Goal: Information Seeking & Learning: Learn about a topic

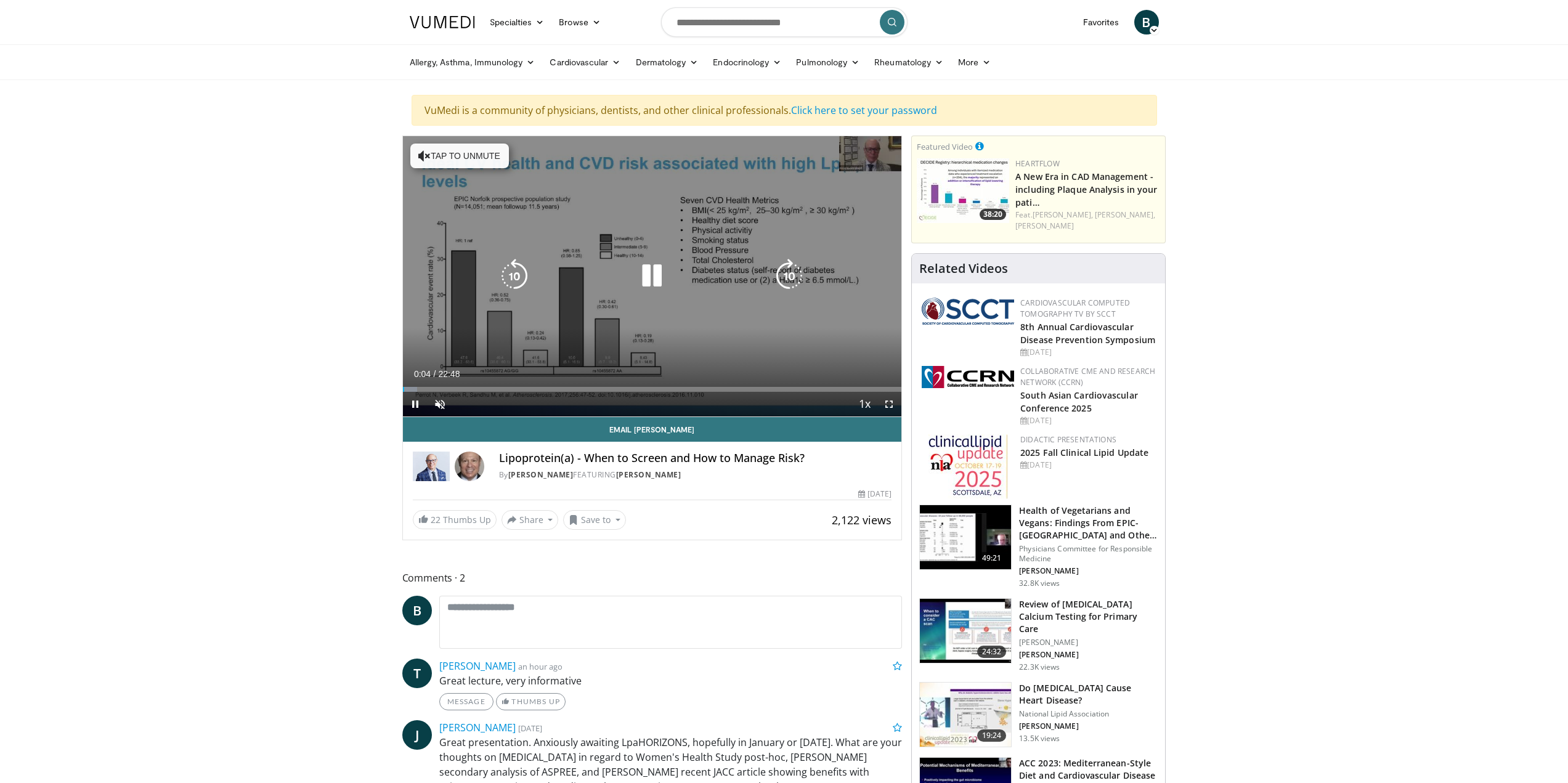
click at [487, 150] on button "Tap to unmute" at bounding box center [459, 156] width 99 height 24
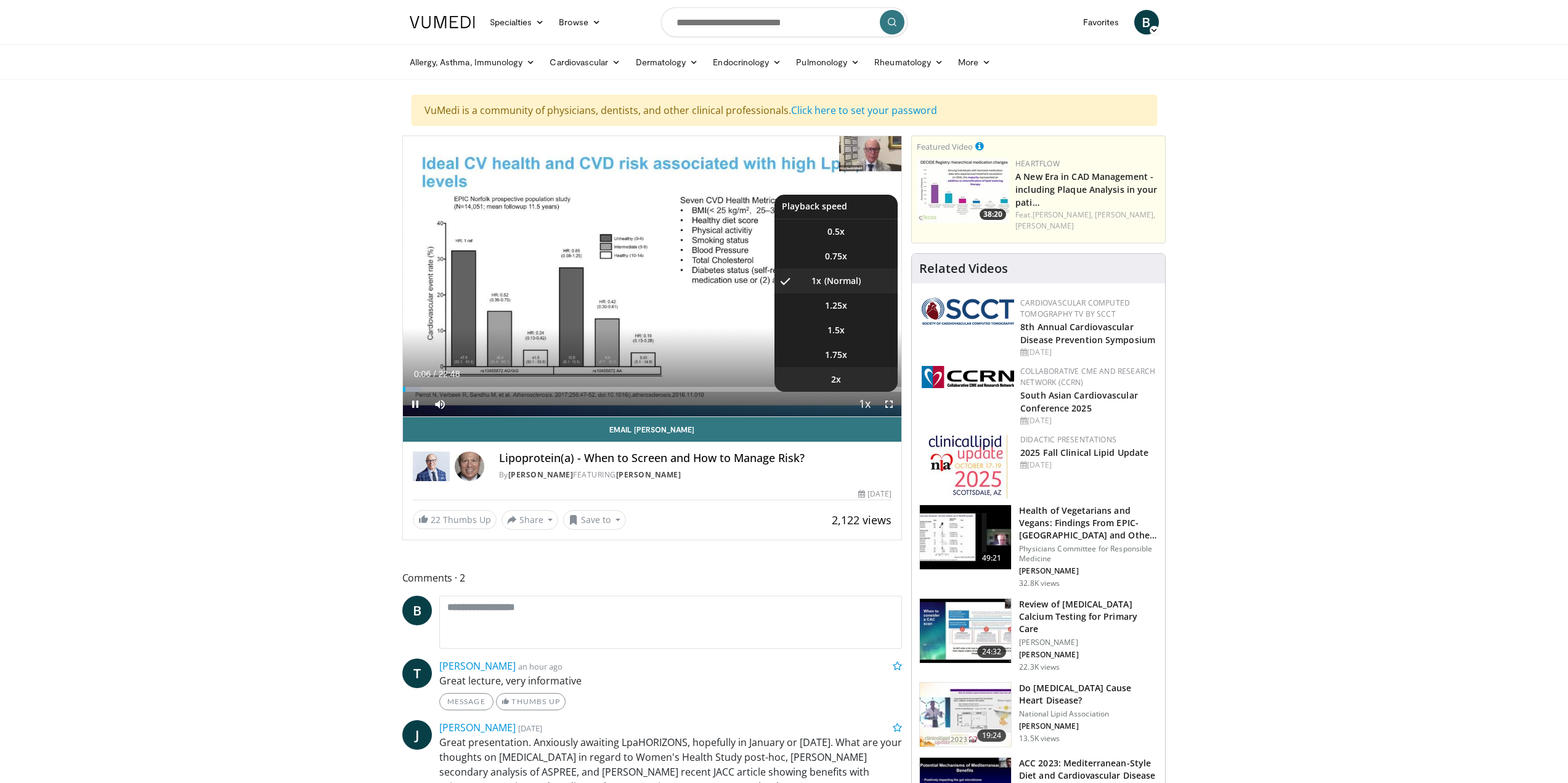
click at [857, 379] on li "2x" at bounding box center [836, 380] width 123 height 24
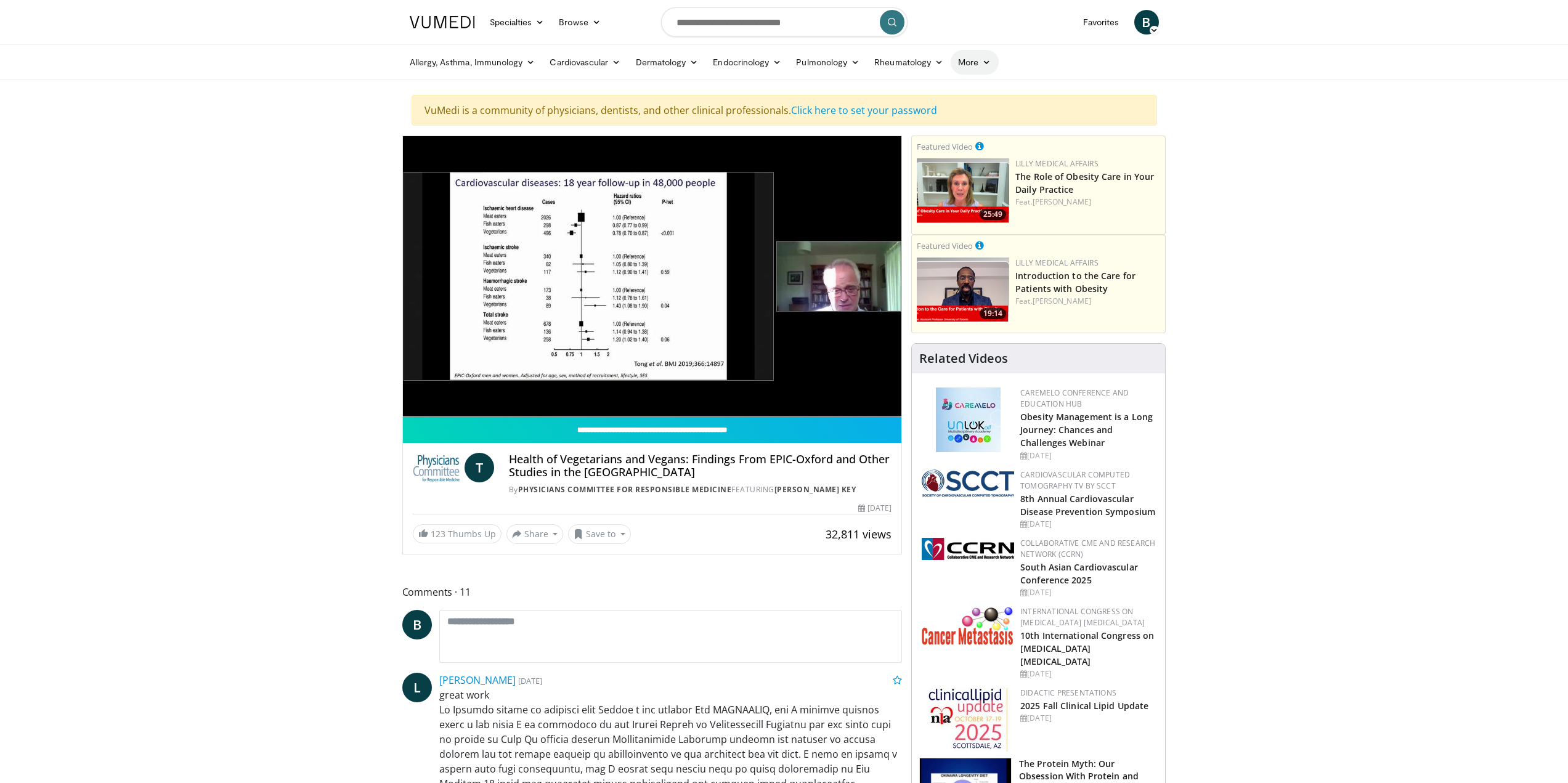
click at [972, 62] on link "More" at bounding box center [975, 62] width 48 height 24
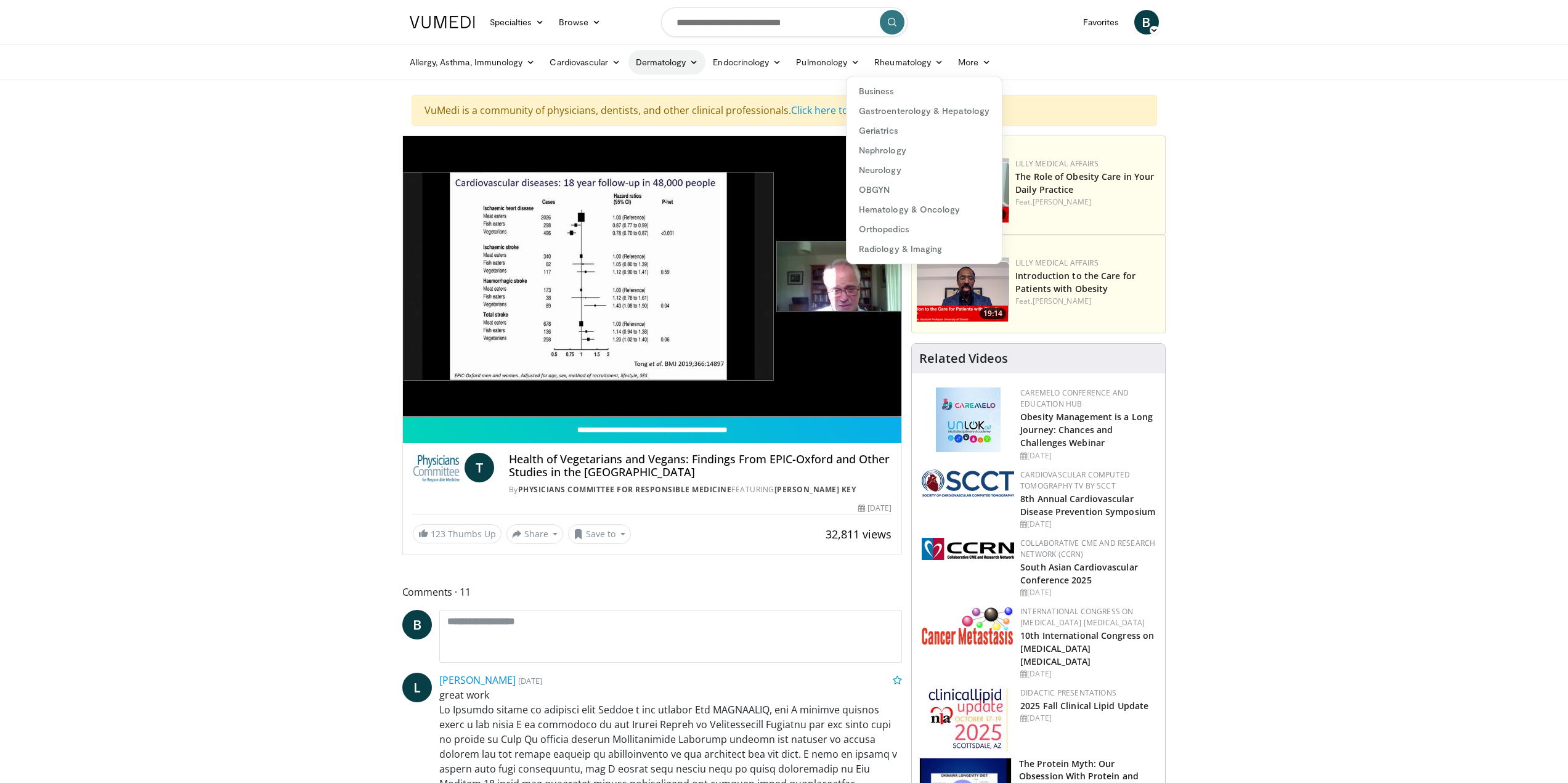
click at [678, 62] on link "Dermatology" at bounding box center [668, 62] width 78 height 24
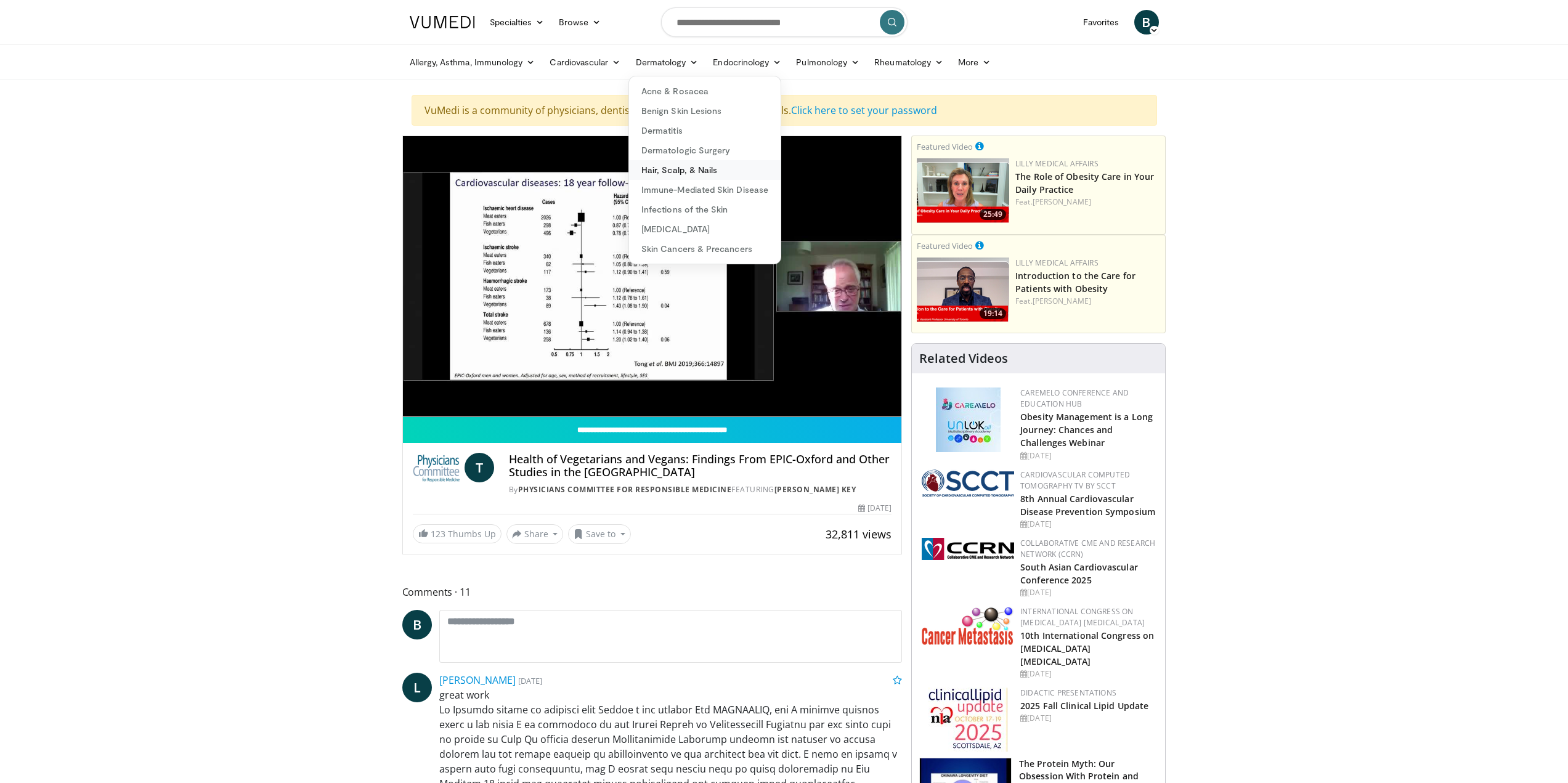
click at [690, 174] on link "Hair, Scalp, & Nails" at bounding box center [704, 169] width 152 height 20
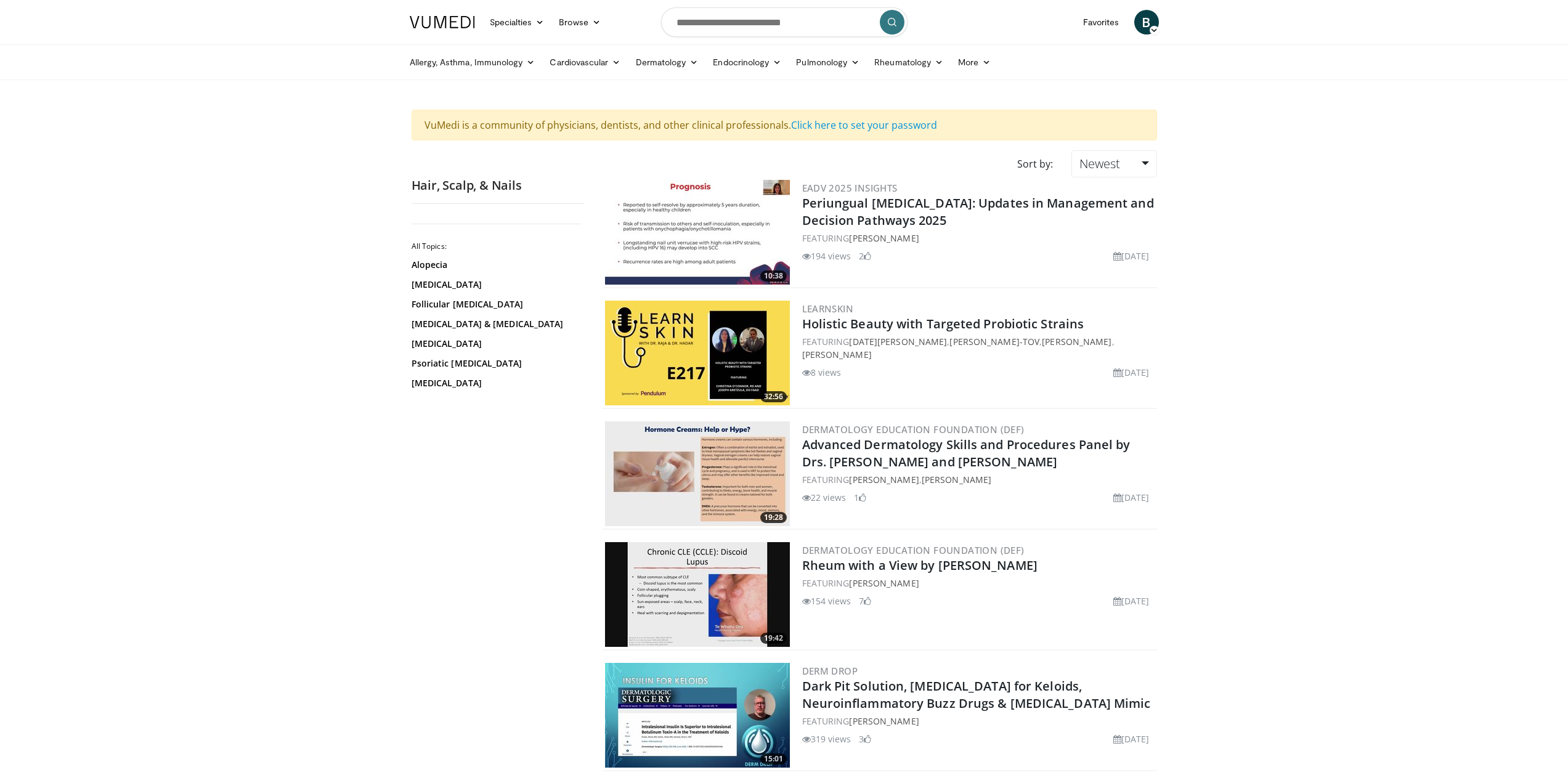
click at [738, 267] on img at bounding box center [698, 232] width 185 height 105
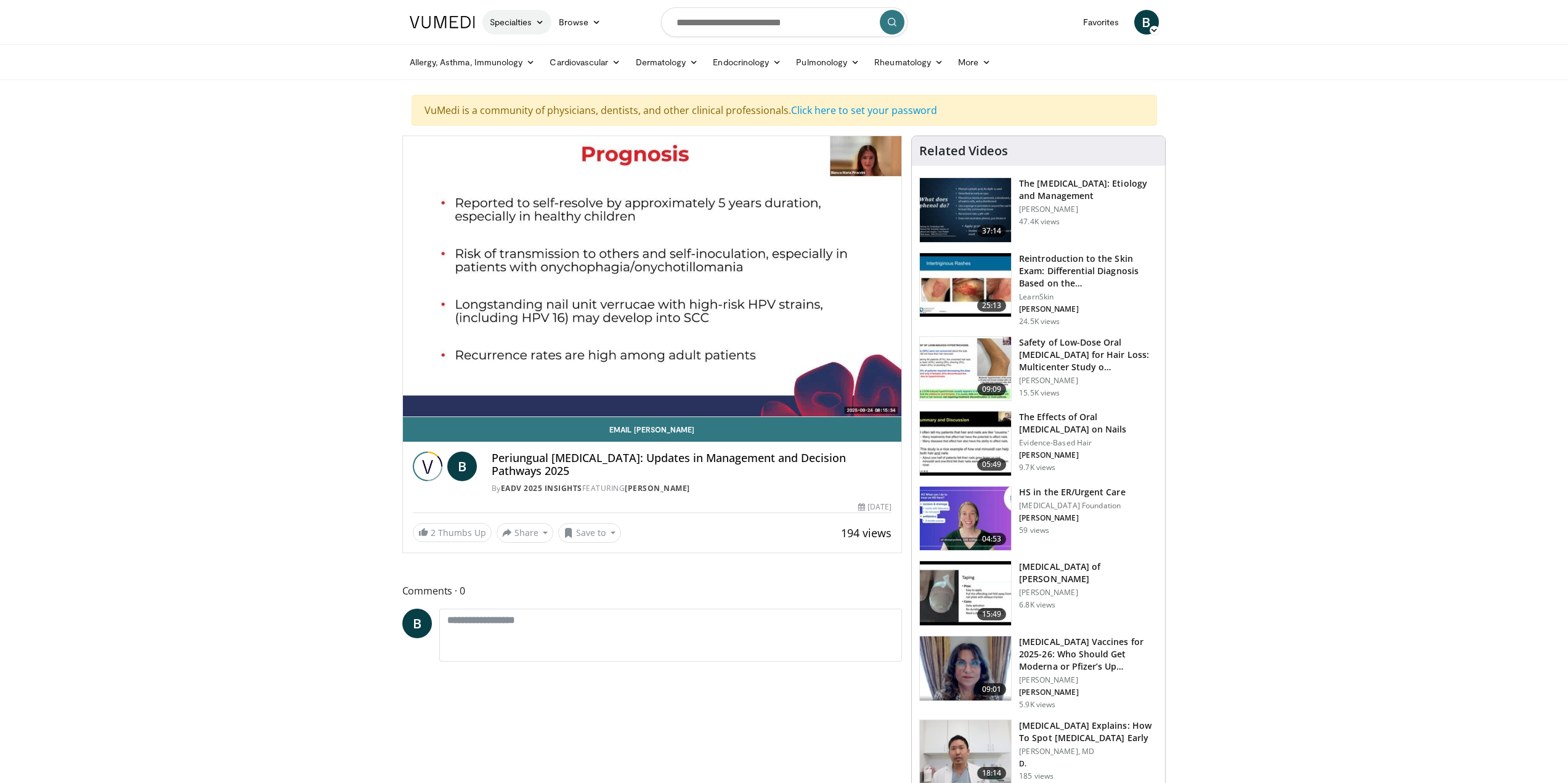
drag, startPoint x: 720, startPoint y: 346, endPoint x: 504, endPoint y: 20, distance: 391.1
click at [504, 20] on link "Specialties" at bounding box center [517, 22] width 69 height 24
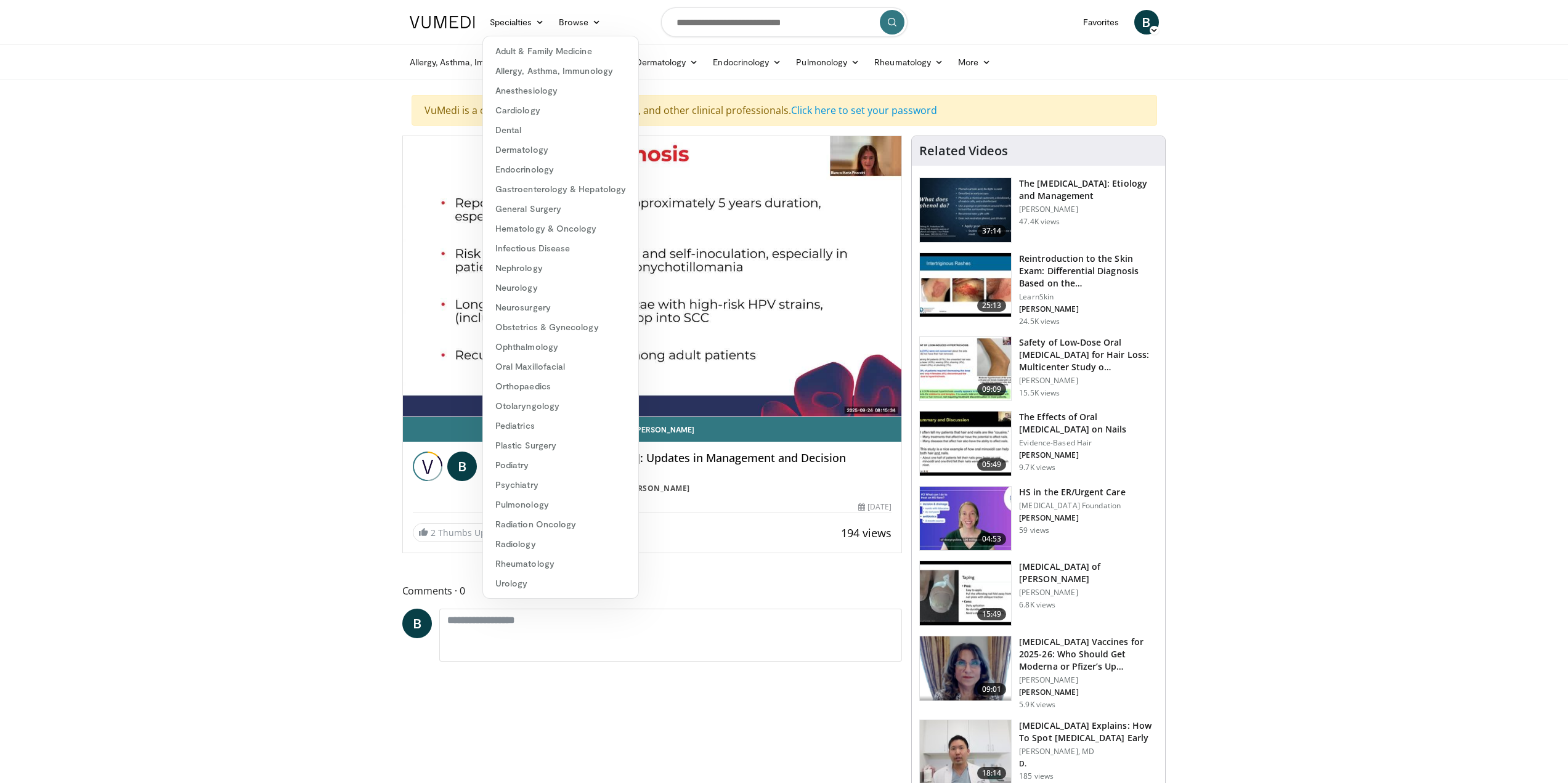
click at [429, 18] on img at bounding box center [442, 22] width 65 height 12
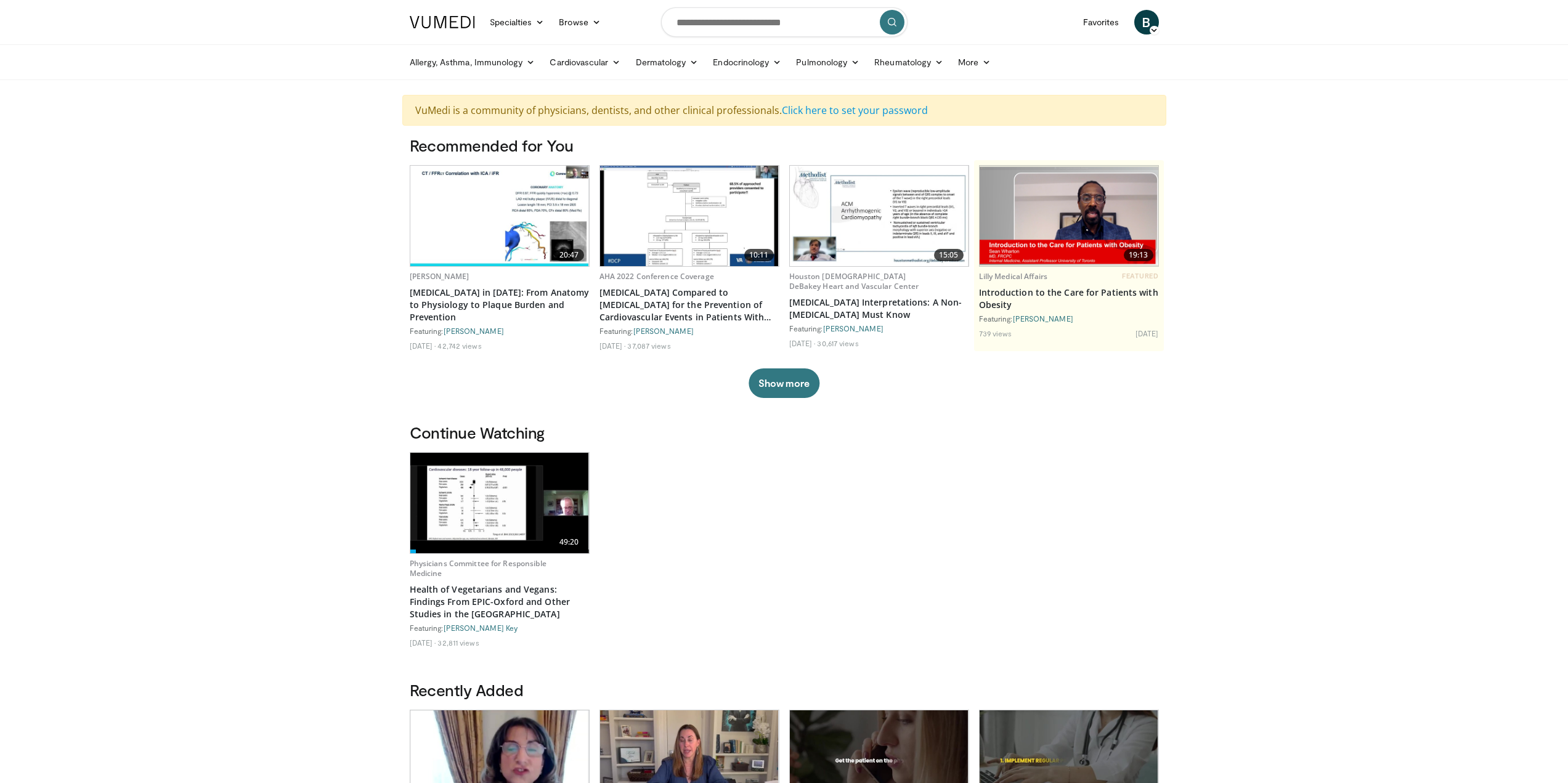
click at [1158, 28] on icon at bounding box center [1154, 30] width 9 height 9
click at [1349, 247] on body "Specialties Adult & Family Medicine Allergy, [MEDICAL_DATA], Immunology Anesthe…" at bounding box center [784, 740] width 1568 height 1480
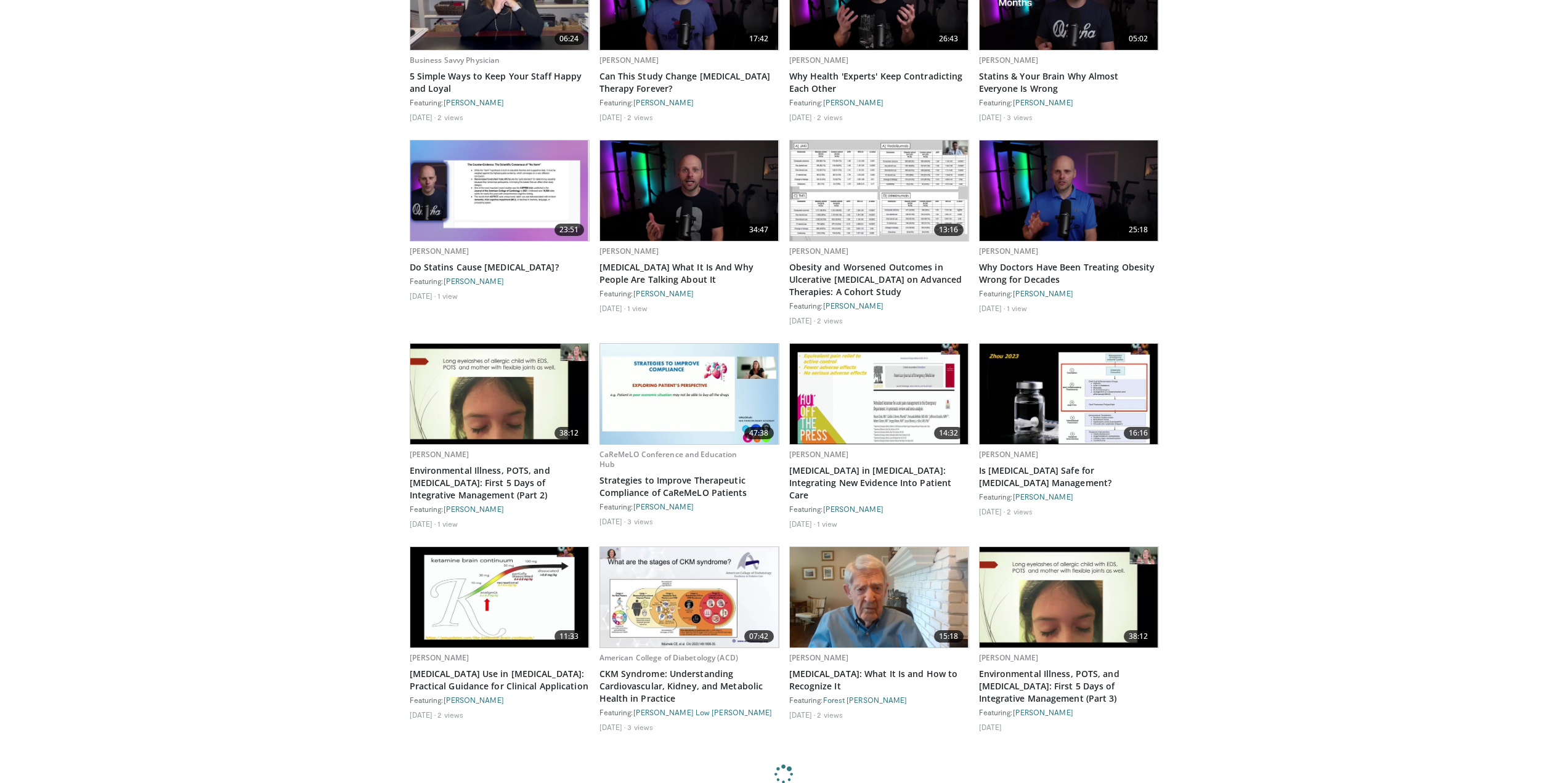
scroll to position [1880, 0]
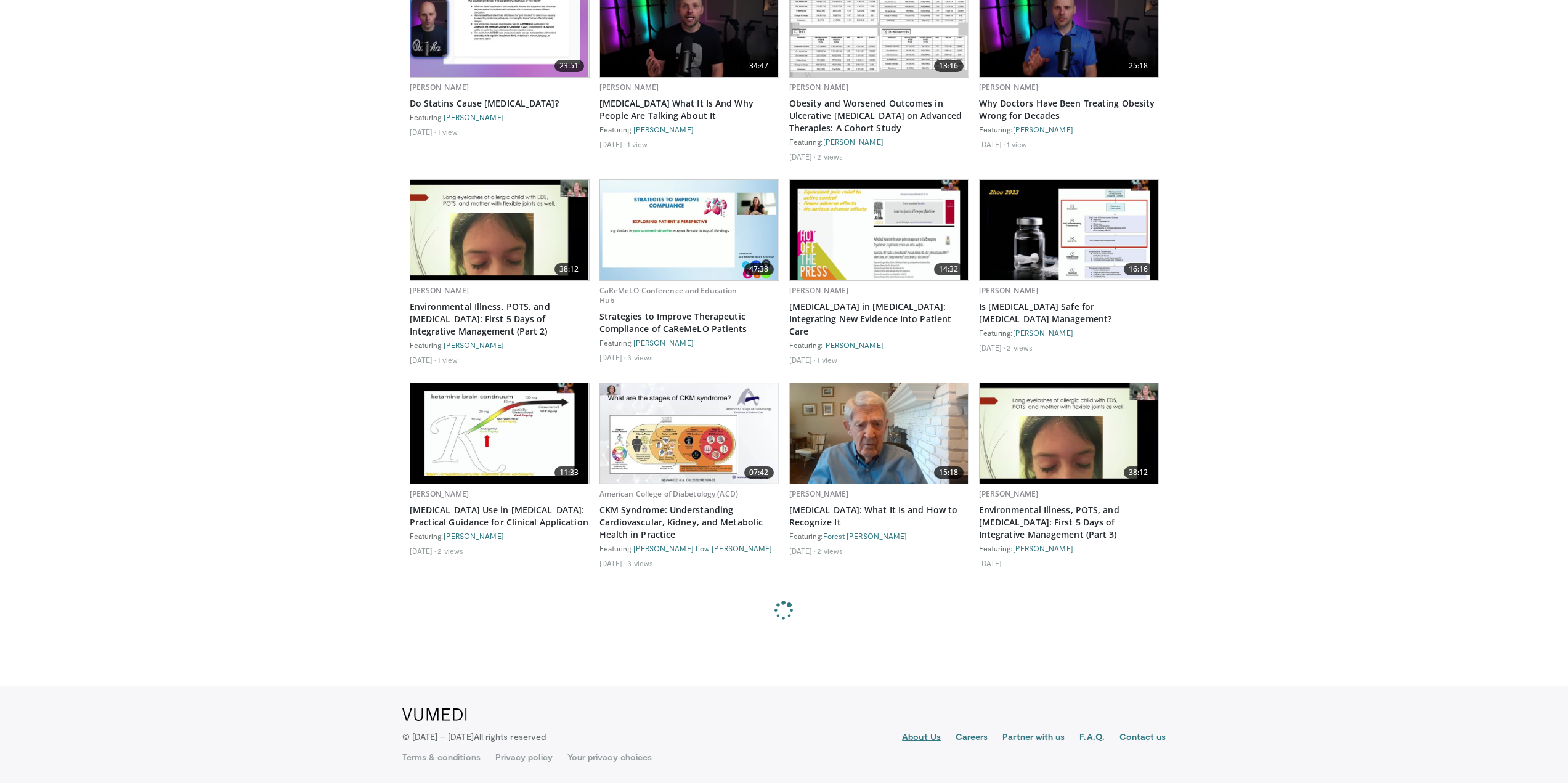
click at [932, 744] on link "About Us" at bounding box center [921, 738] width 39 height 15
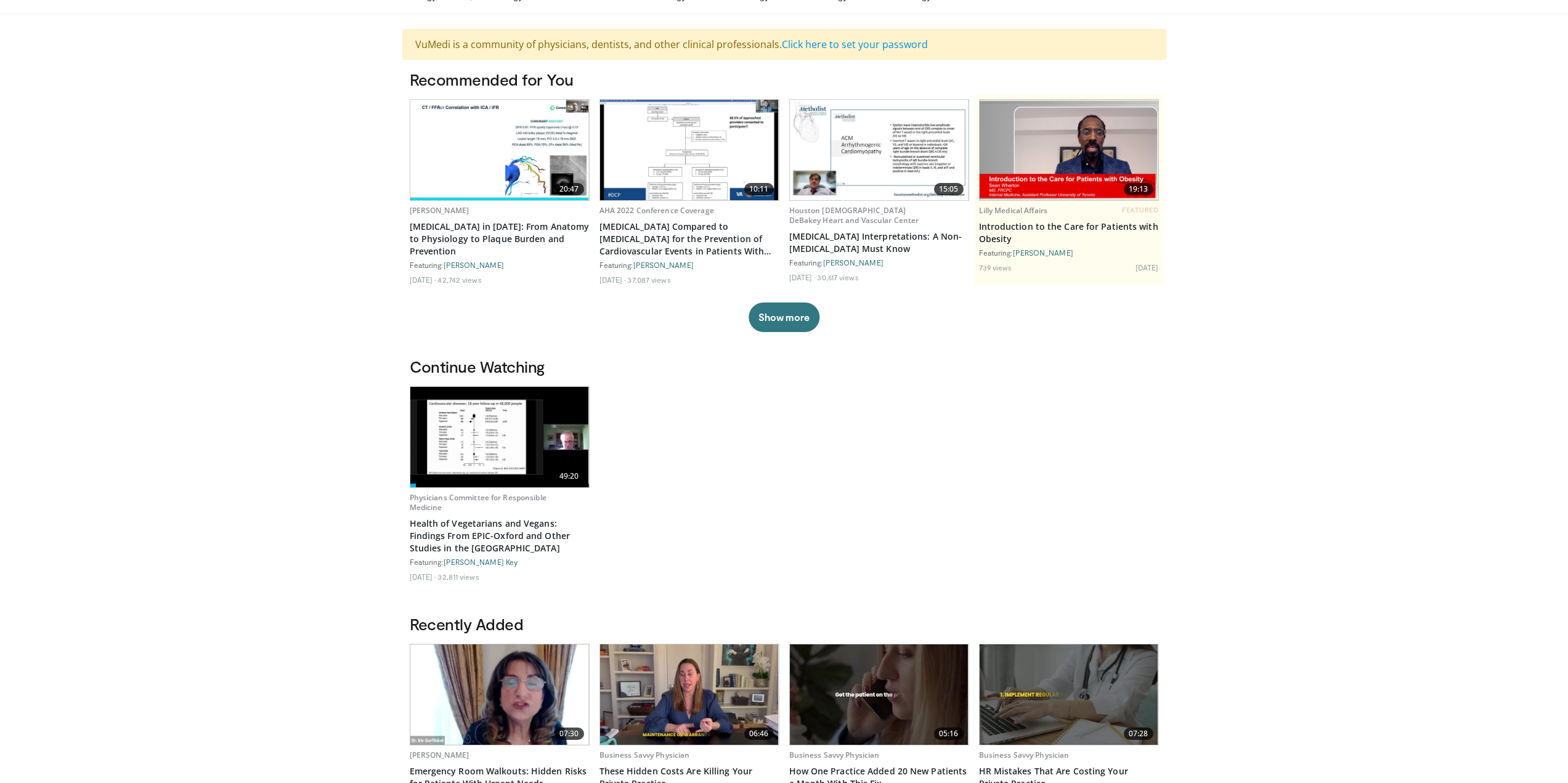
scroll to position [0, 0]
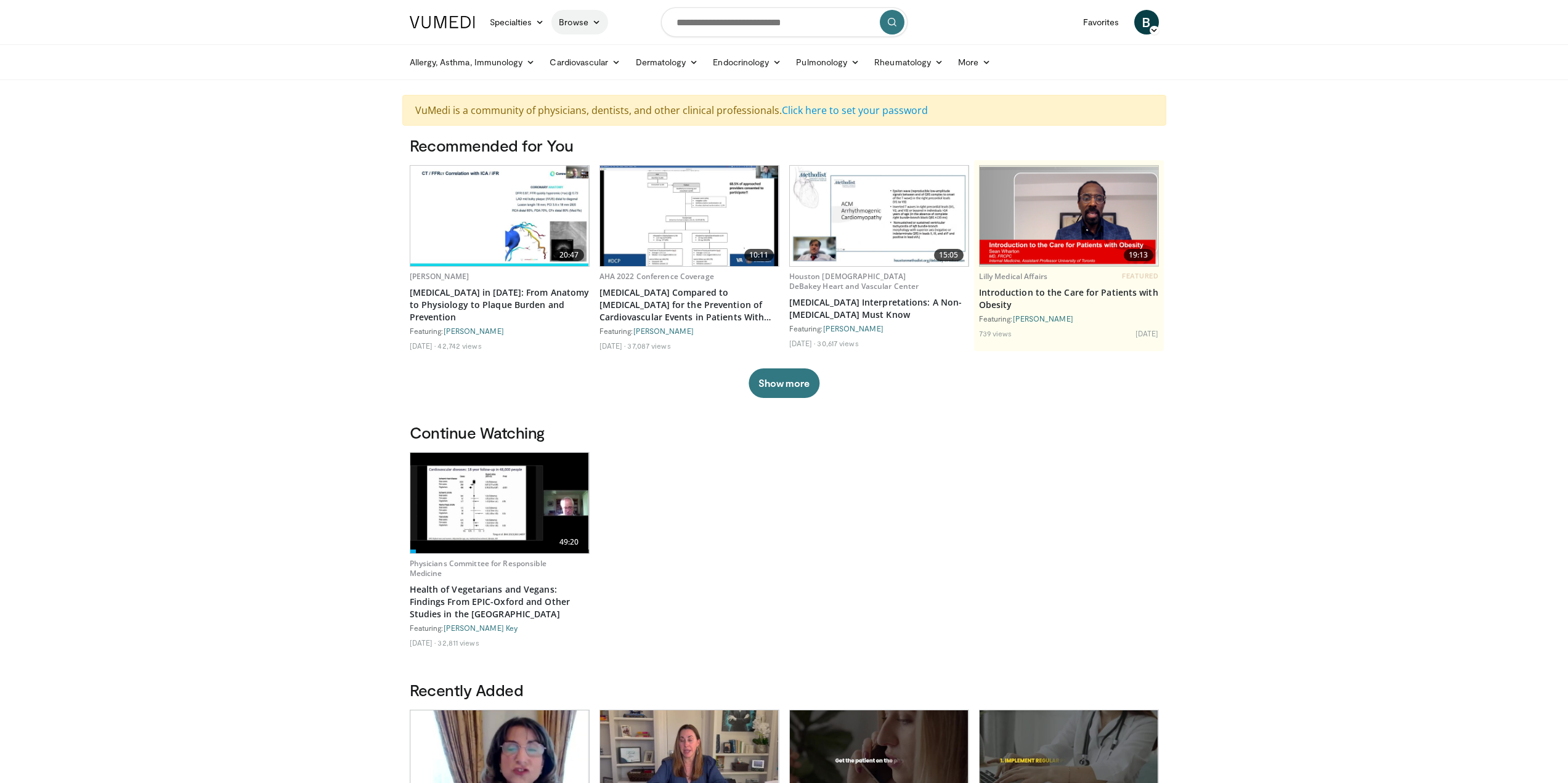
click at [596, 29] on link "Browse" at bounding box center [579, 22] width 56 height 24
click at [623, 135] on link "Videos" at bounding box center [625, 130] width 146 height 20
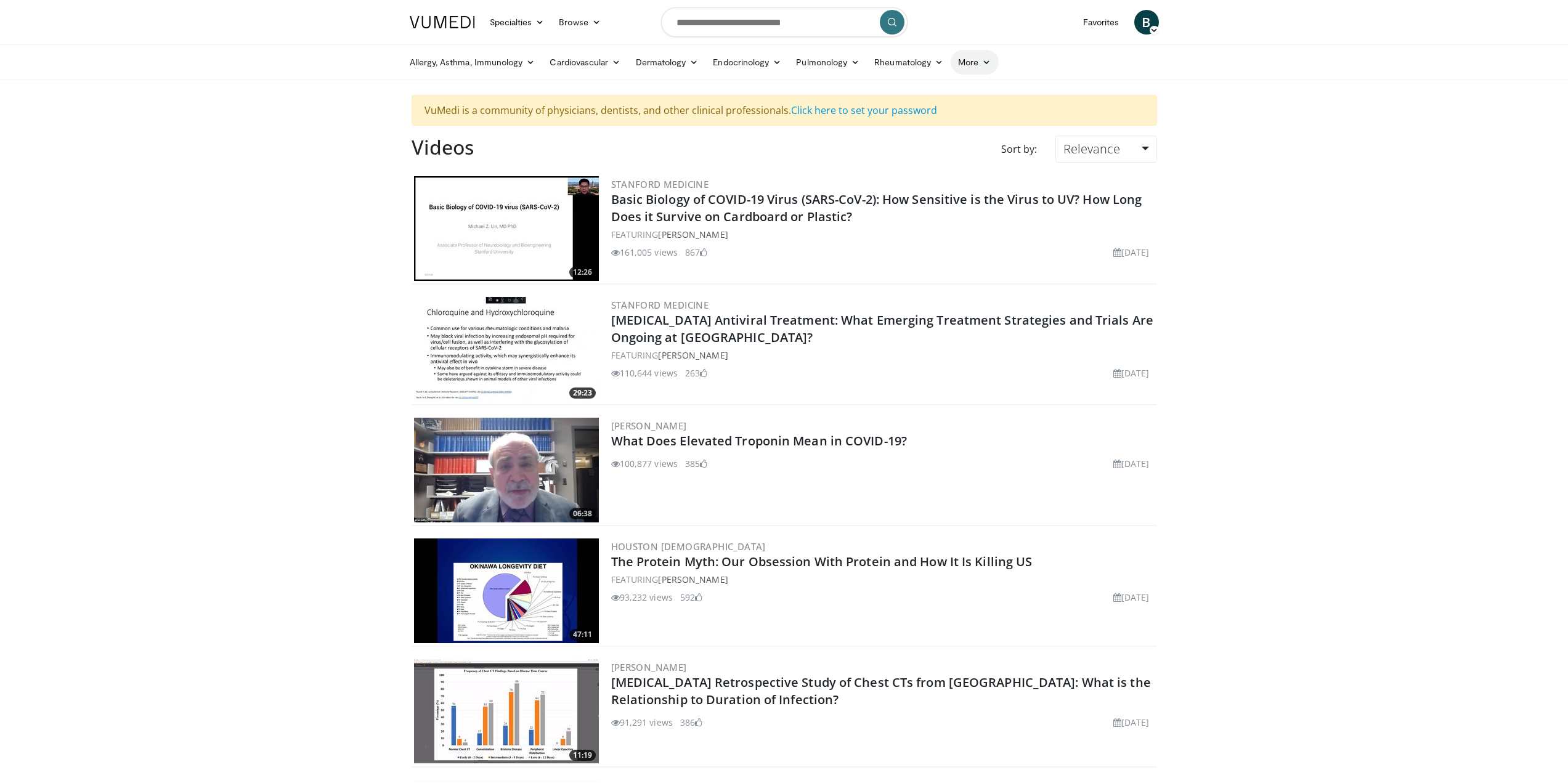
click at [987, 65] on icon at bounding box center [986, 62] width 9 height 9
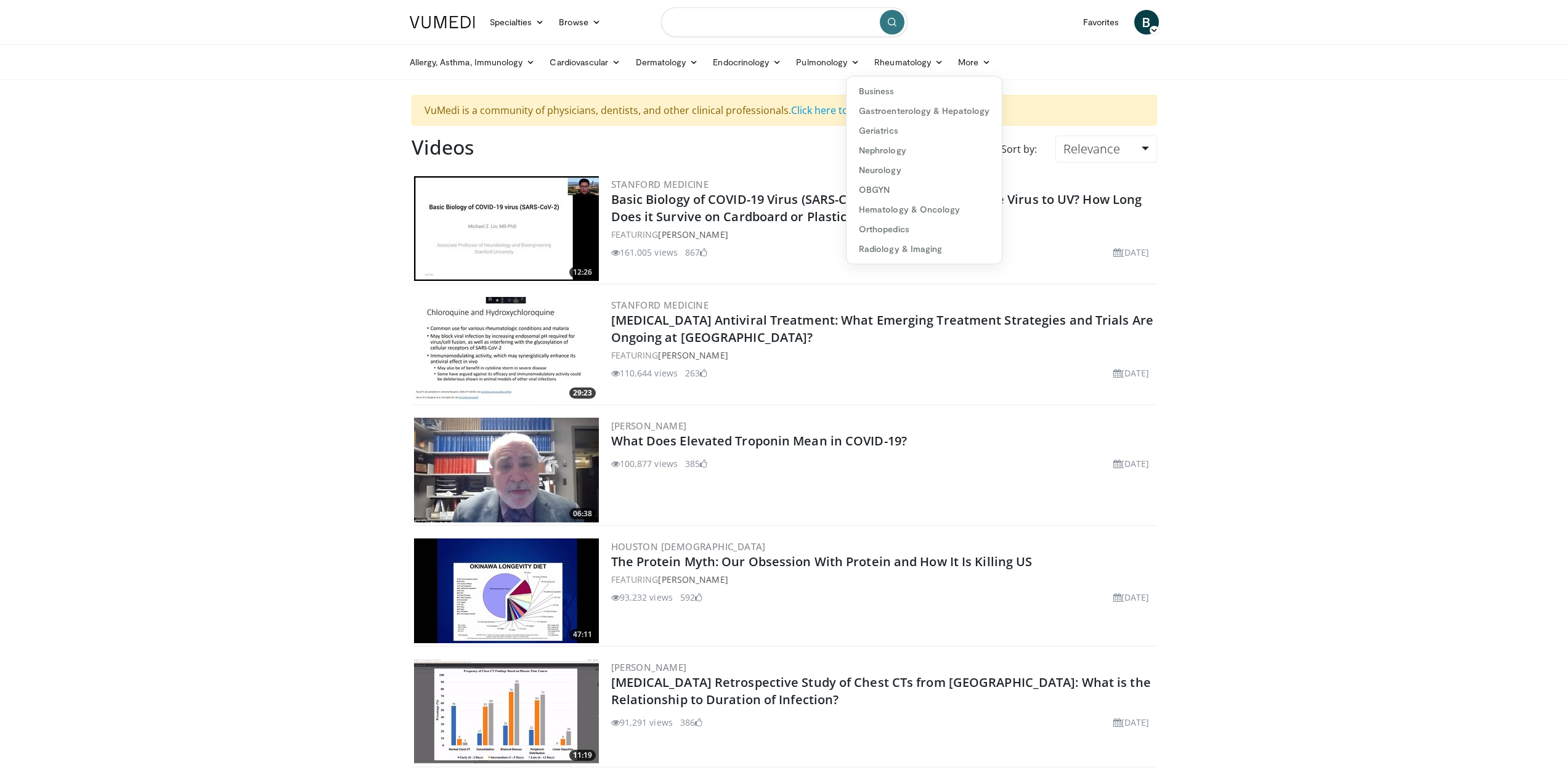
click at [777, 21] on input "Search topics, interventions" at bounding box center [785, 22] width 246 height 29
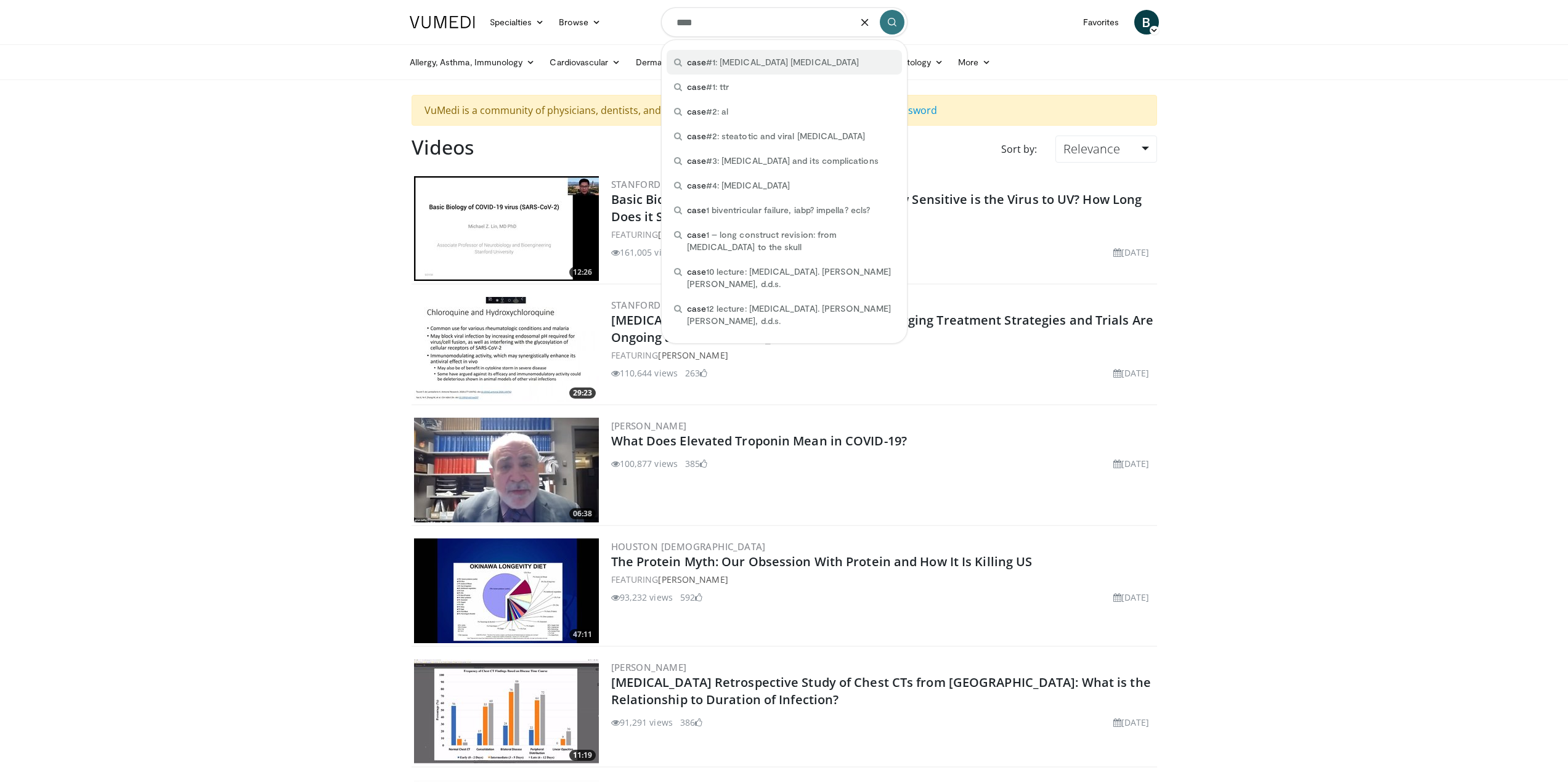
click at [779, 69] on div "case #1: autoimmune liver diseases" at bounding box center [785, 62] width 235 height 24
type input "**********"
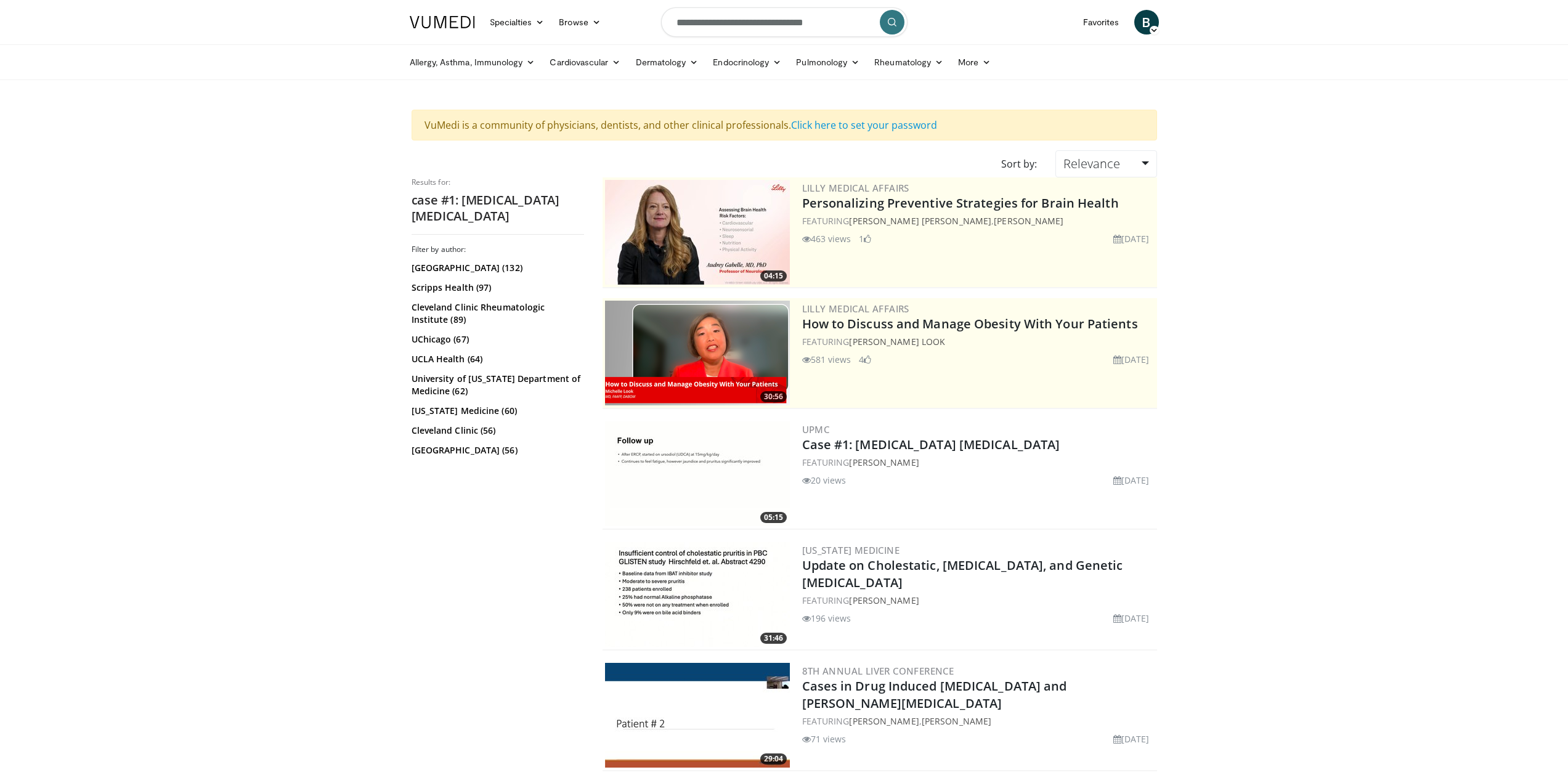
click at [735, 478] on img at bounding box center [698, 473] width 185 height 105
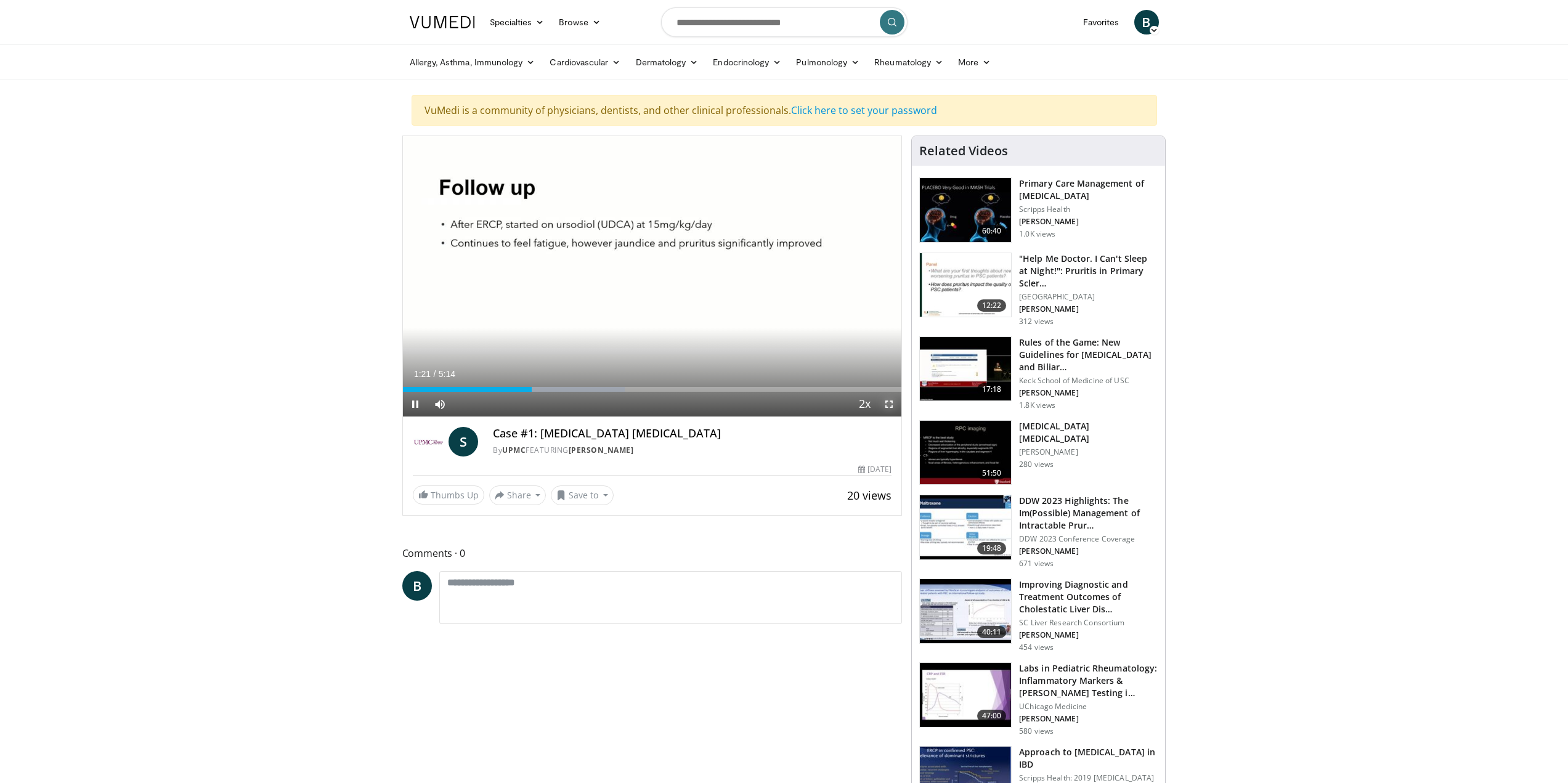
click at [887, 405] on span "Video Player" at bounding box center [889, 404] width 24 height 24
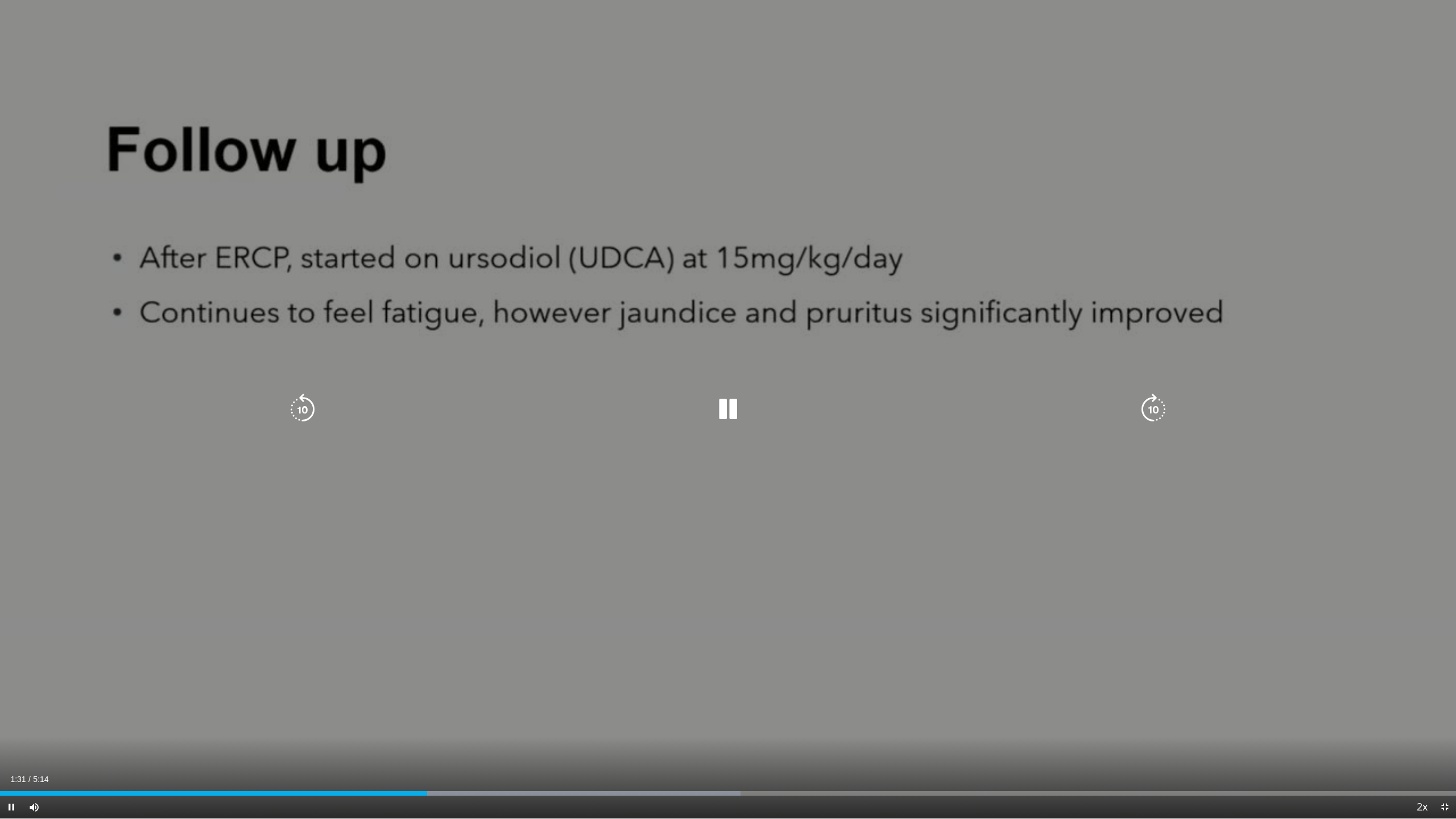
click at [712, 425] on div "10 seconds Tap to unmute" at bounding box center [728, 409] width 1456 height 818
click at [732, 403] on icon "Video Player" at bounding box center [728, 410] width 32 height 32
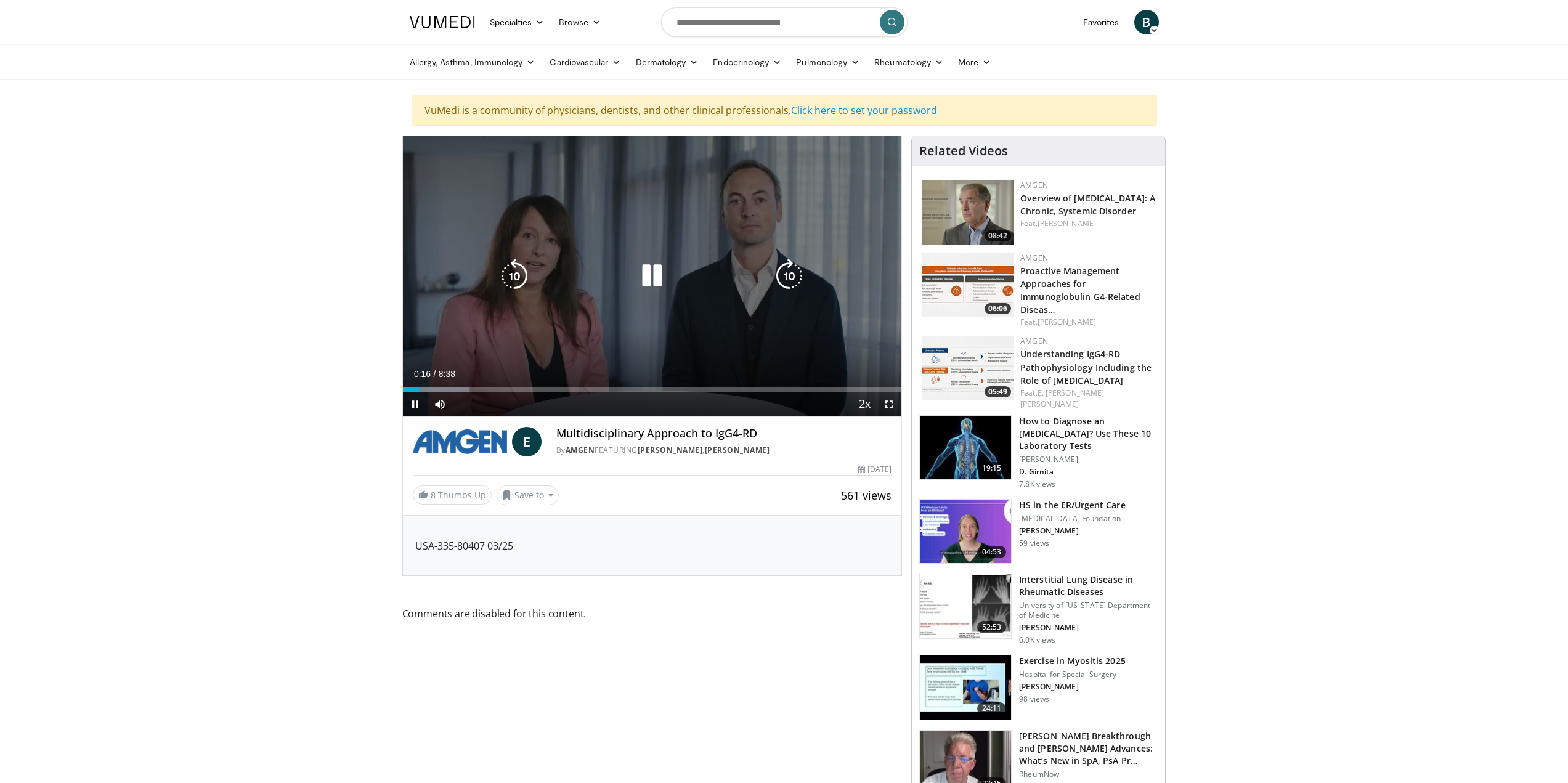
click at [652, 279] on icon "Video Player" at bounding box center [652, 276] width 35 height 35
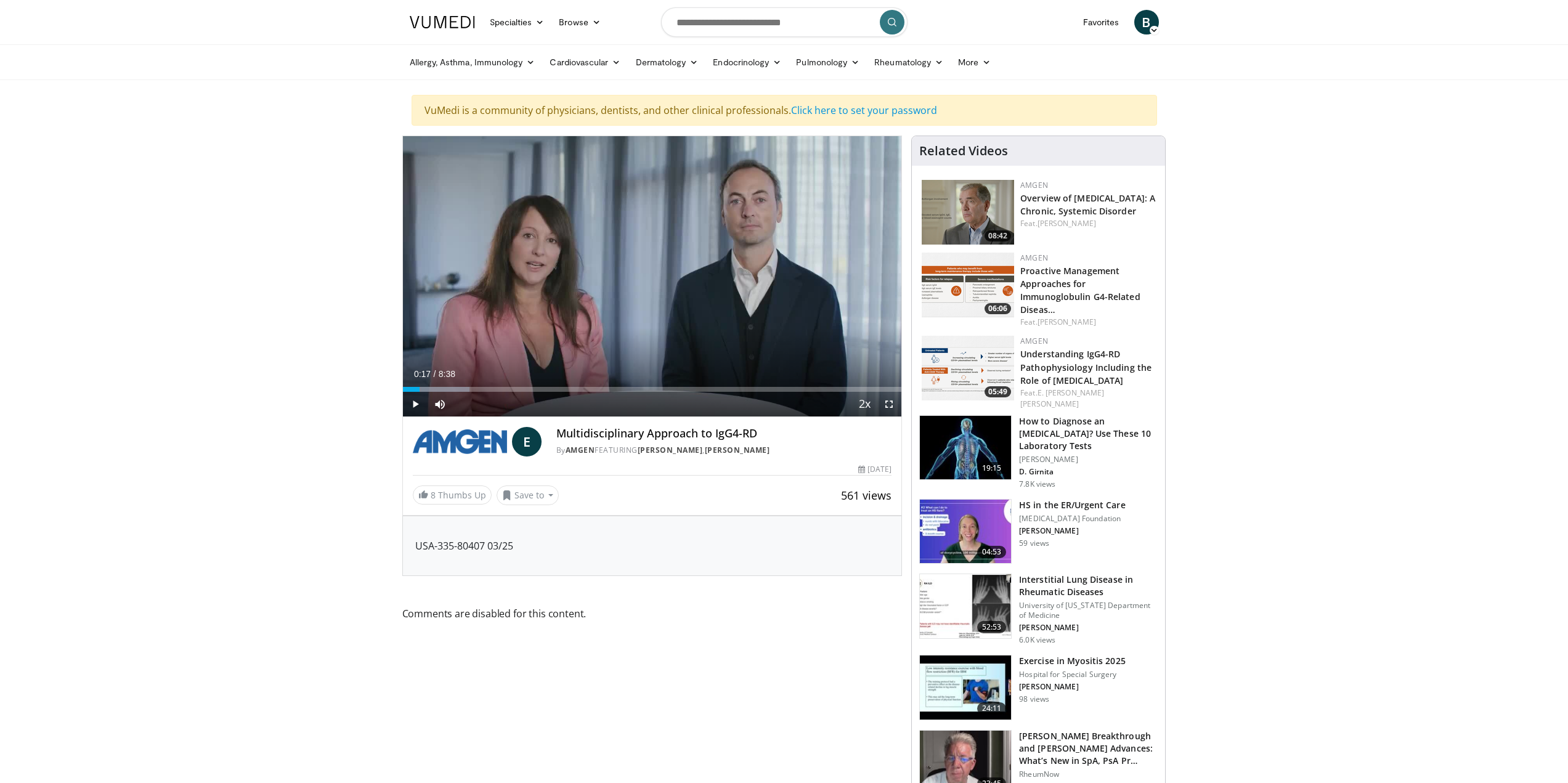
click at [1153, 26] on icon at bounding box center [1154, 30] width 9 height 9
click at [1106, 49] on link "Add a Video" at bounding box center [1083, 51] width 146 height 20
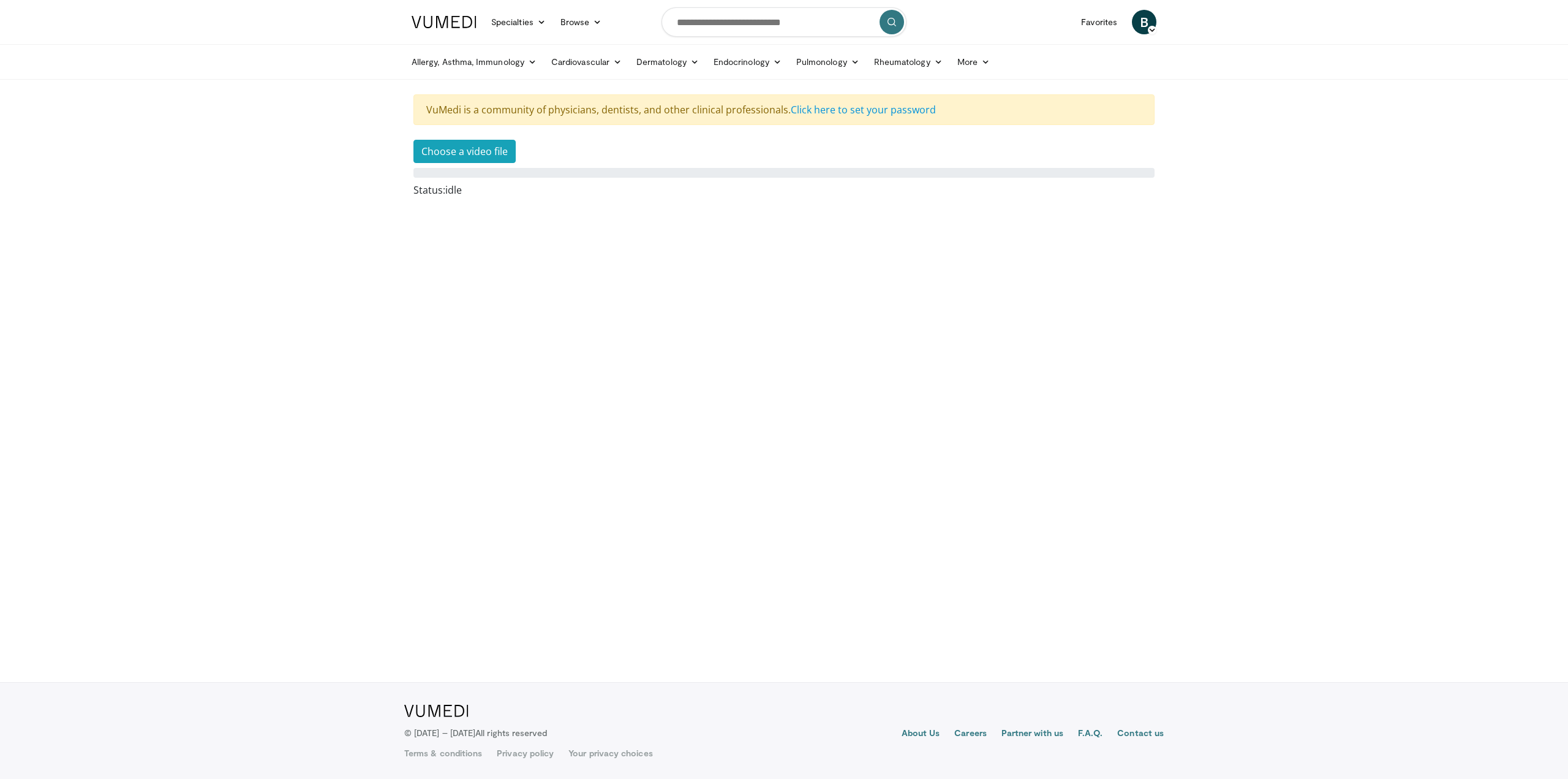
click at [1143, 14] on span "B" at bounding box center [1144, 22] width 24 height 24
click at [1089, 116] on link "Settings" at bounding box center [1081, 120] width 145 height 20
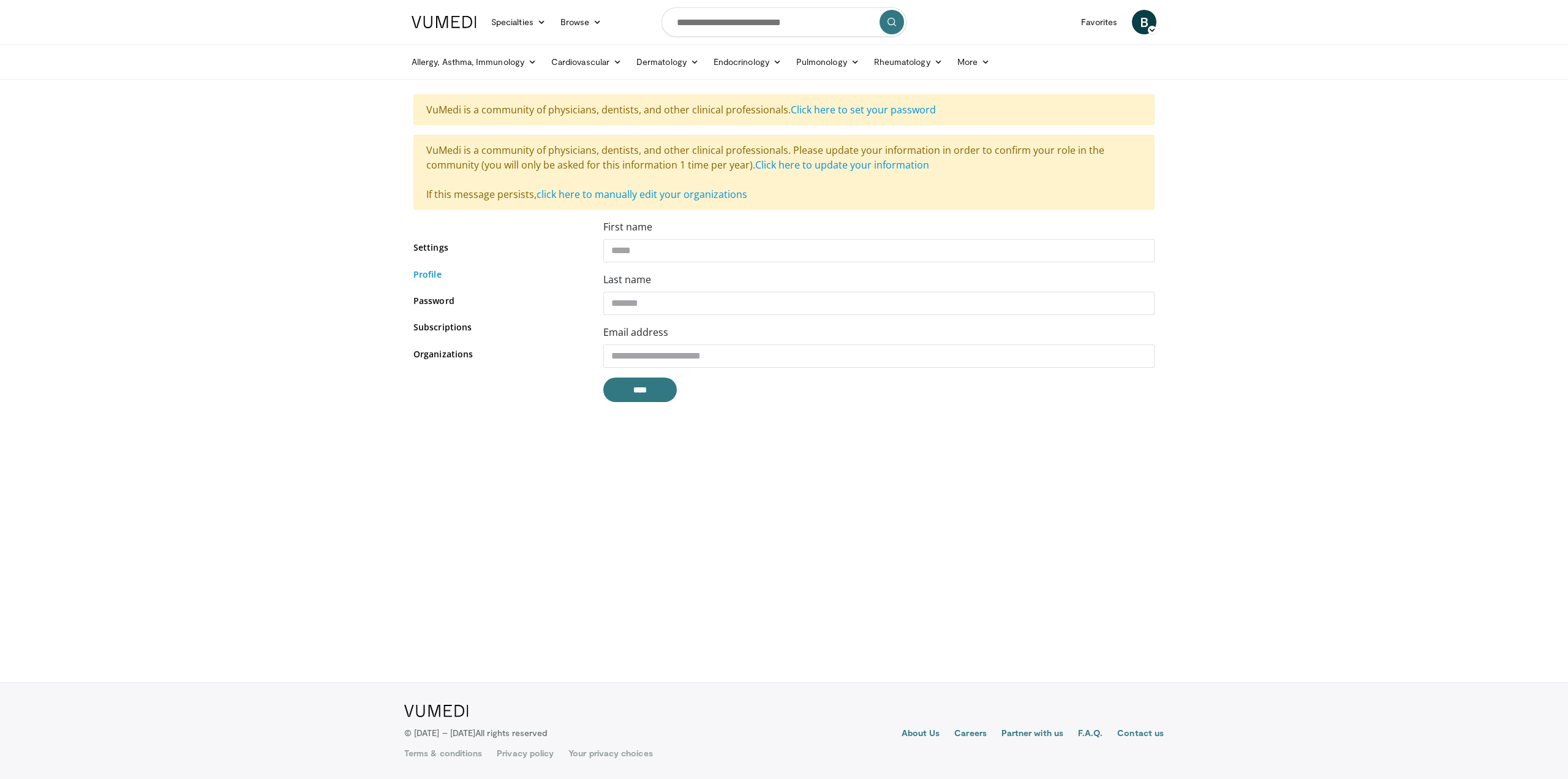
click at [440, 275] on link "Profile" at bounding box center [499, 274] width 172 height 13
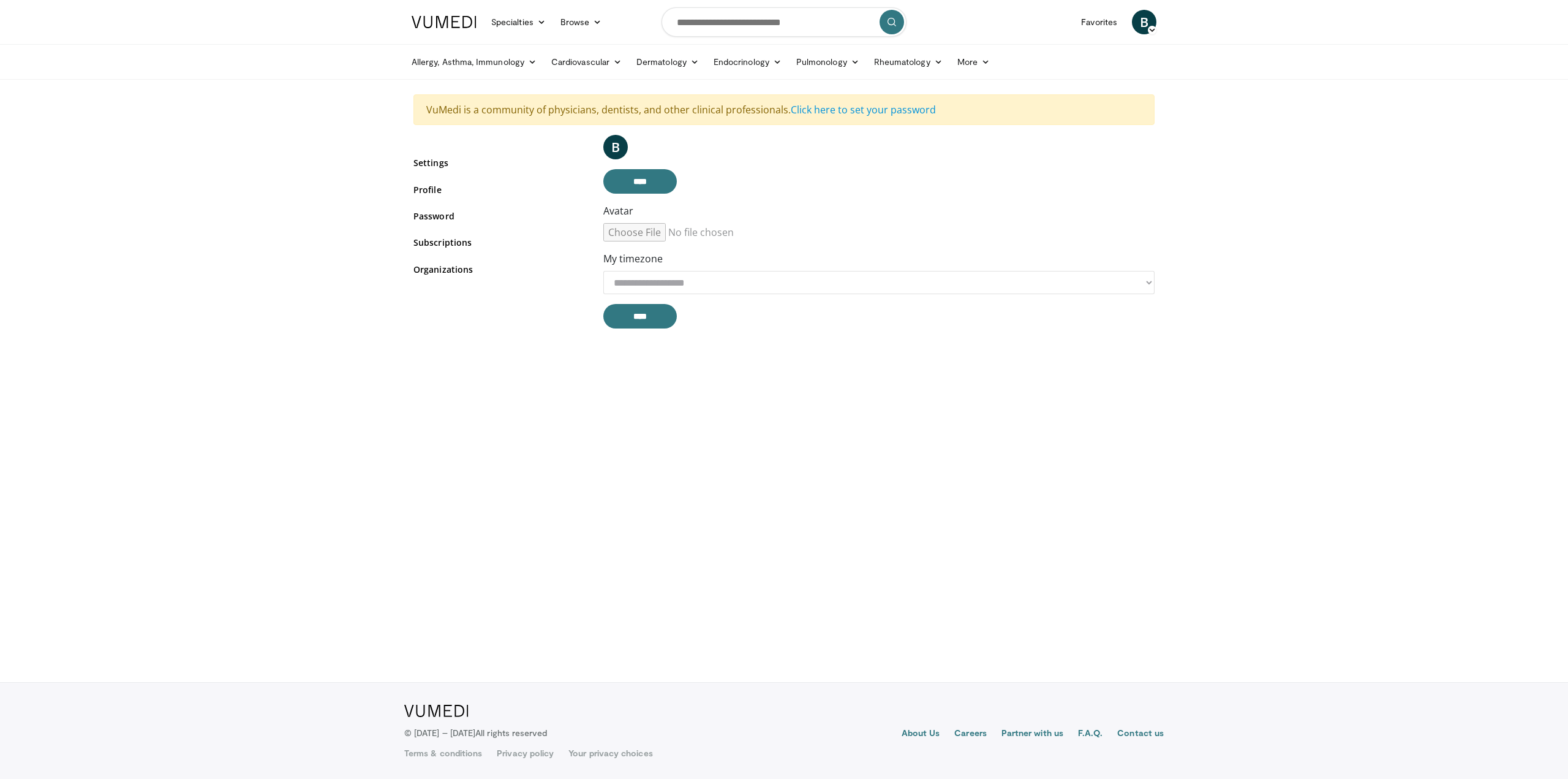
click at [645, 235] on input "Avatar" at bounding box center [697, 232] width 187 height 18
click at [462, 248] on link "Subscriptions" at bounding box center [499, 242] width 172 height 13
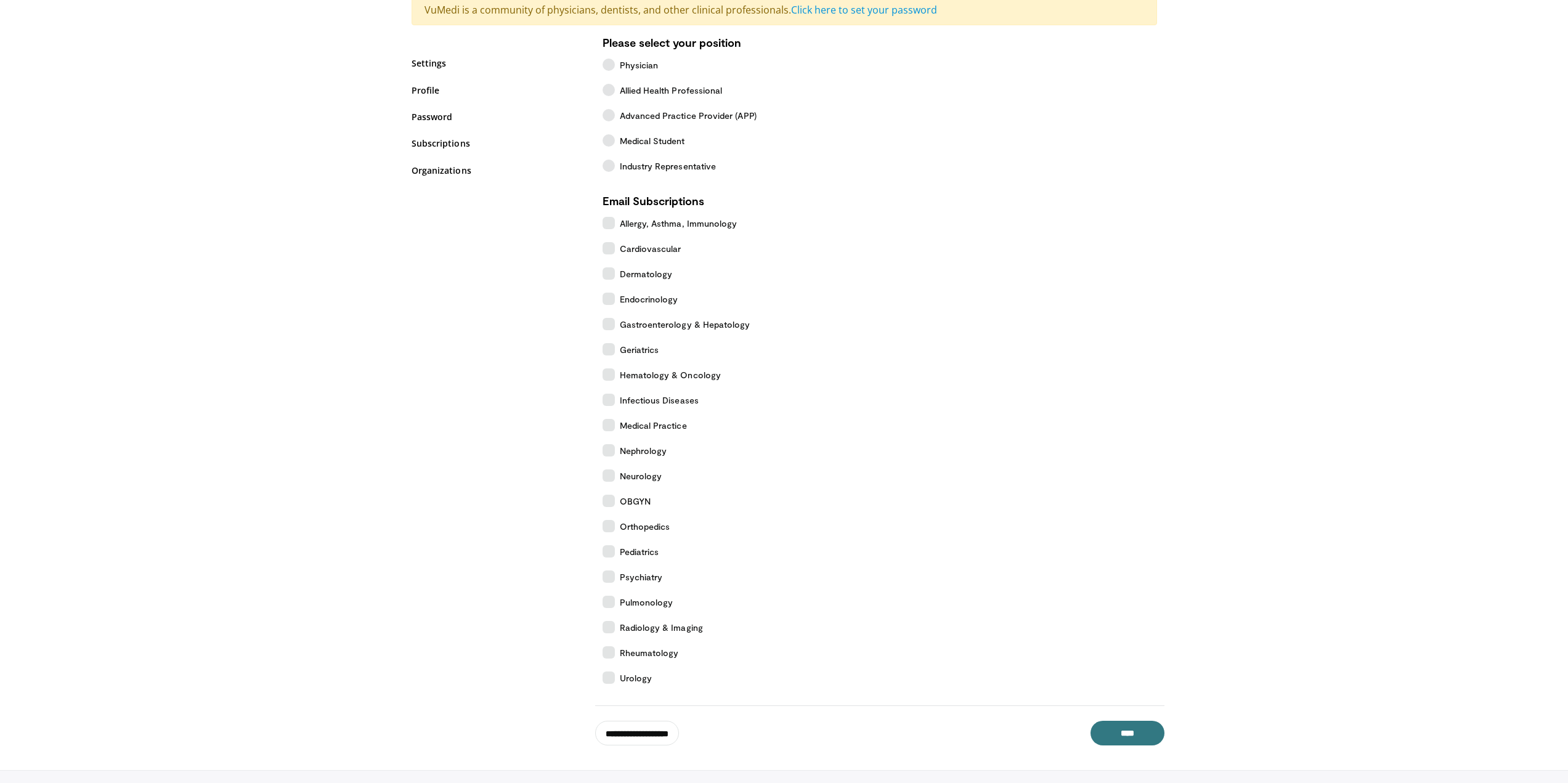
scroll to position [185, 0]
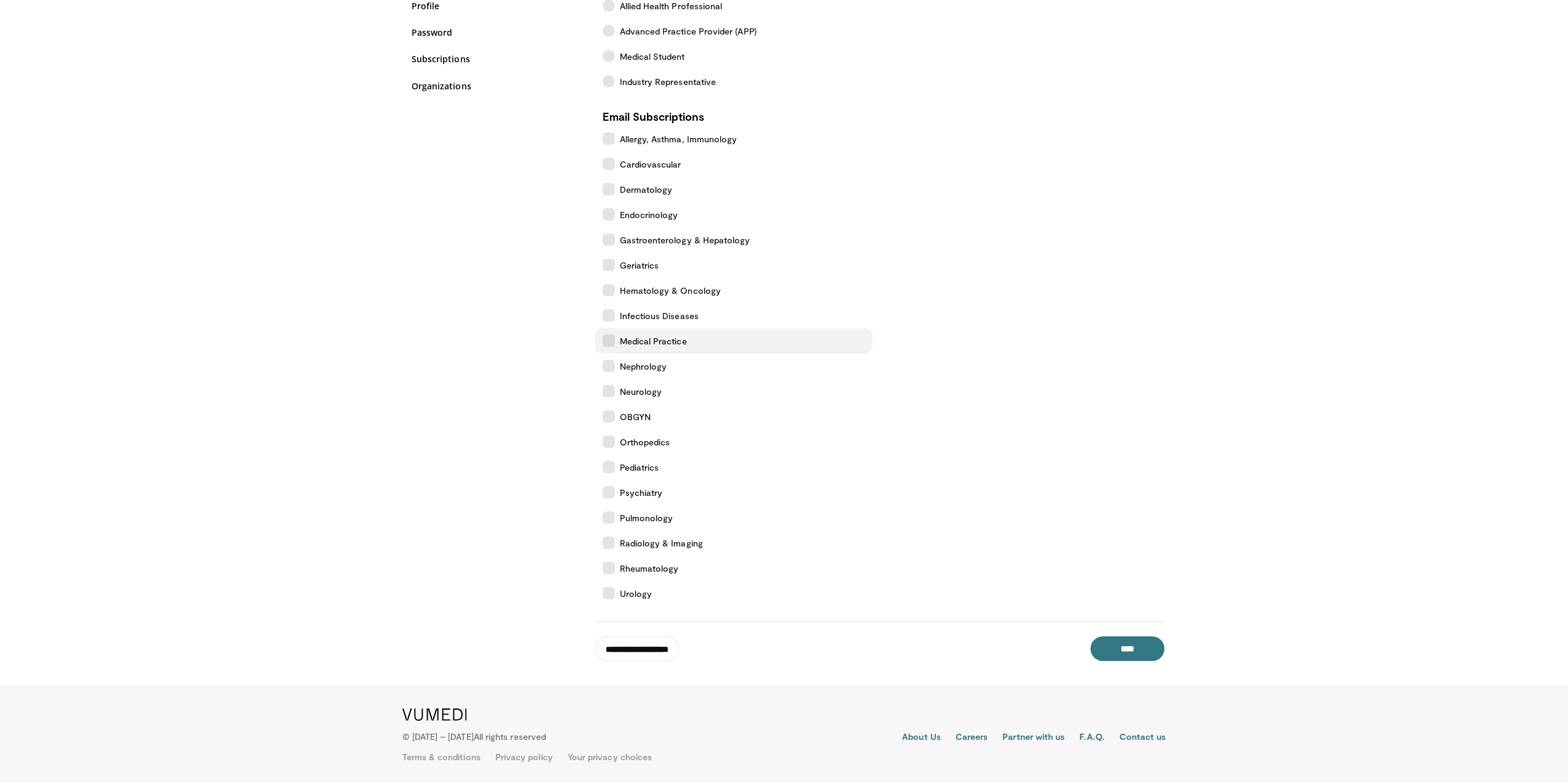
click at [612, 342] on icon at bounding box center [609, 341] width 12 height 12
click at [655, 337] on span "Medical Practice" at bounding box center [653, 341] width 67 height 13
click at [732, 340] on label "Medical Practice" at bounding box center [734, 341] width 277 height 25
click at [1123, 638] on input "****" at bounding box center [1128, 648] width 74 height 24
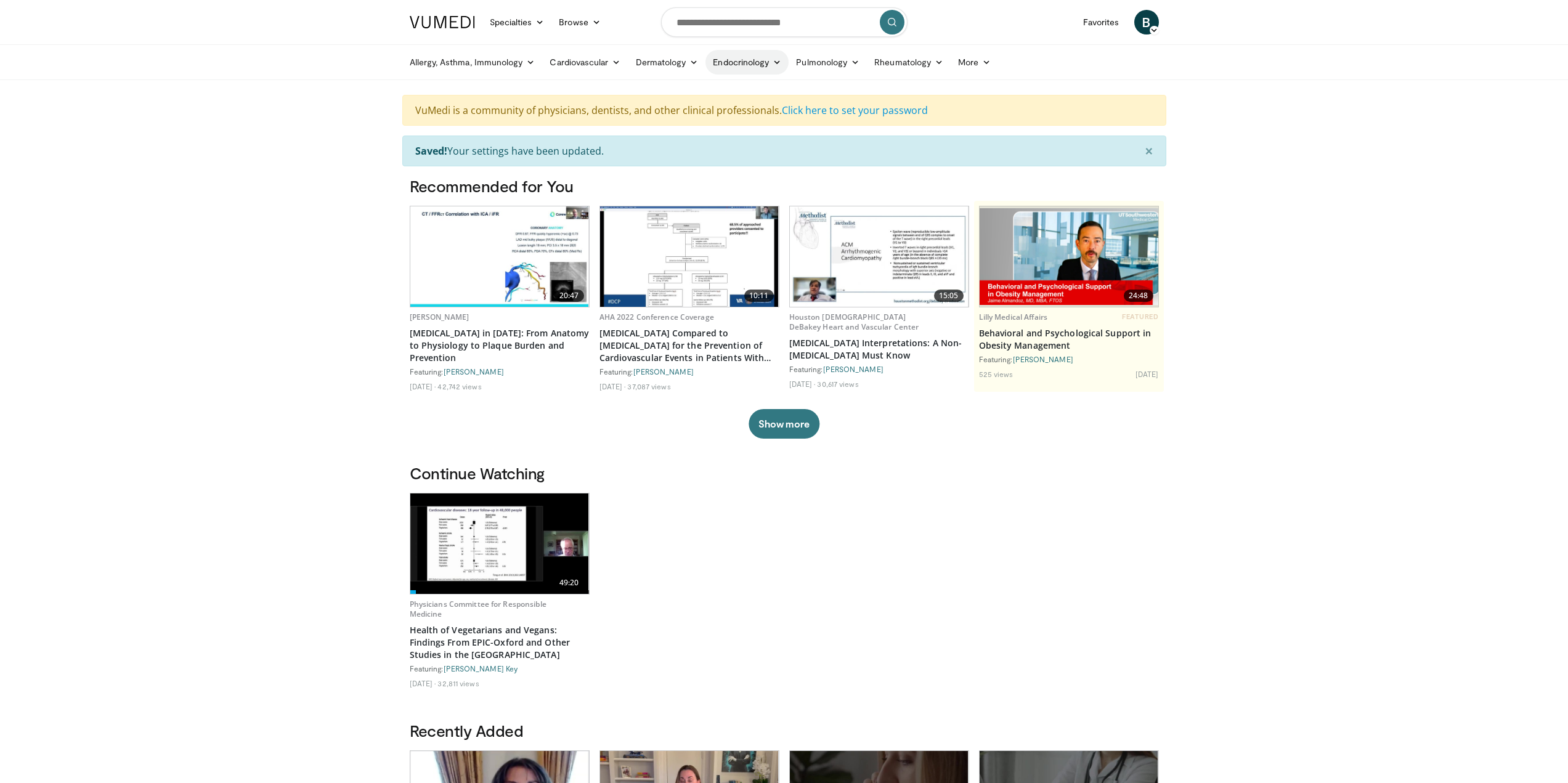
click at [750, 67] on link "Endocrinology" at bounding box center [747, 62] width 83 height 24
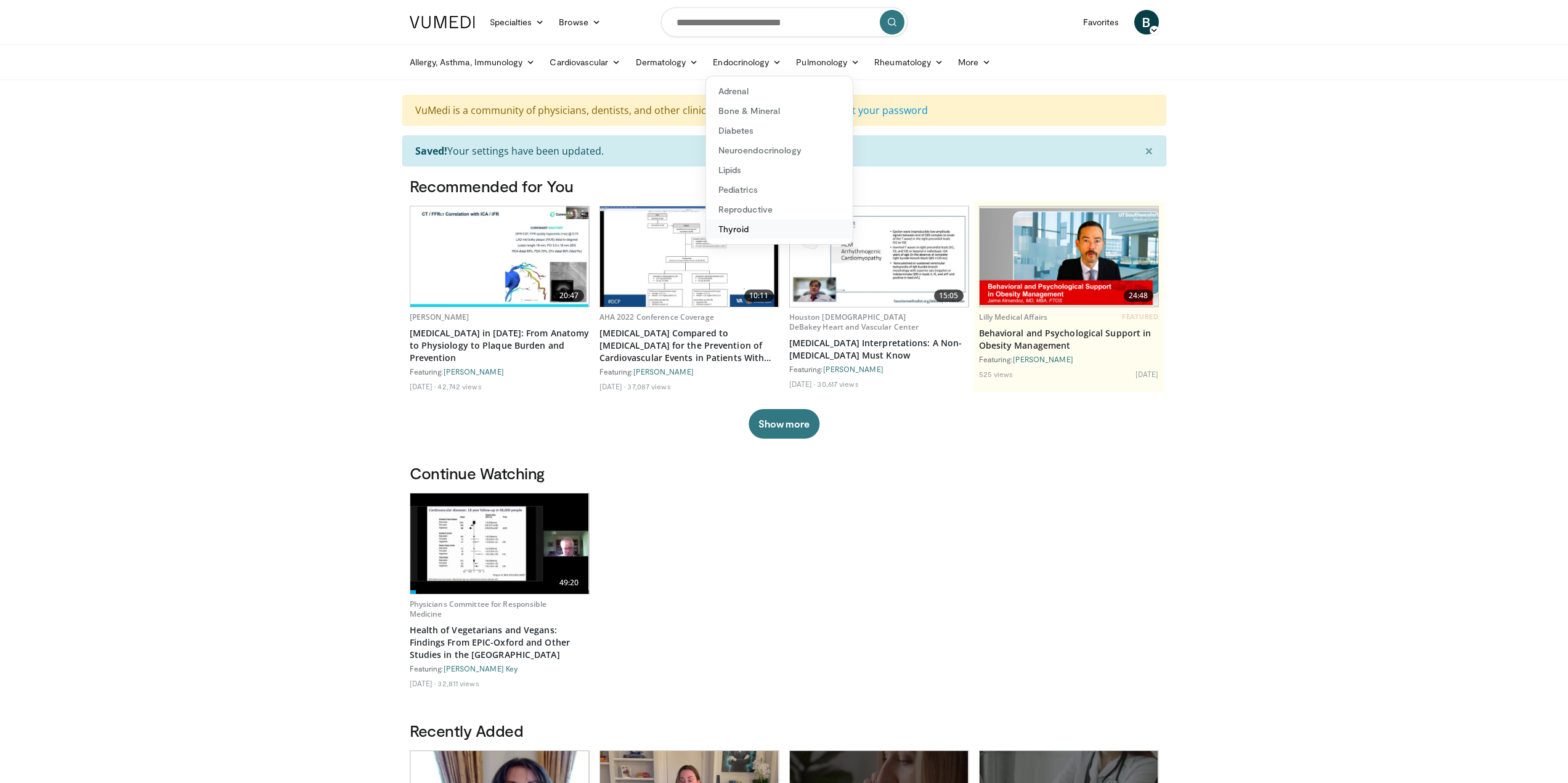
click at [792, 228] on link "Thyroid" at bounding box center [779, 229] width 146 height 20
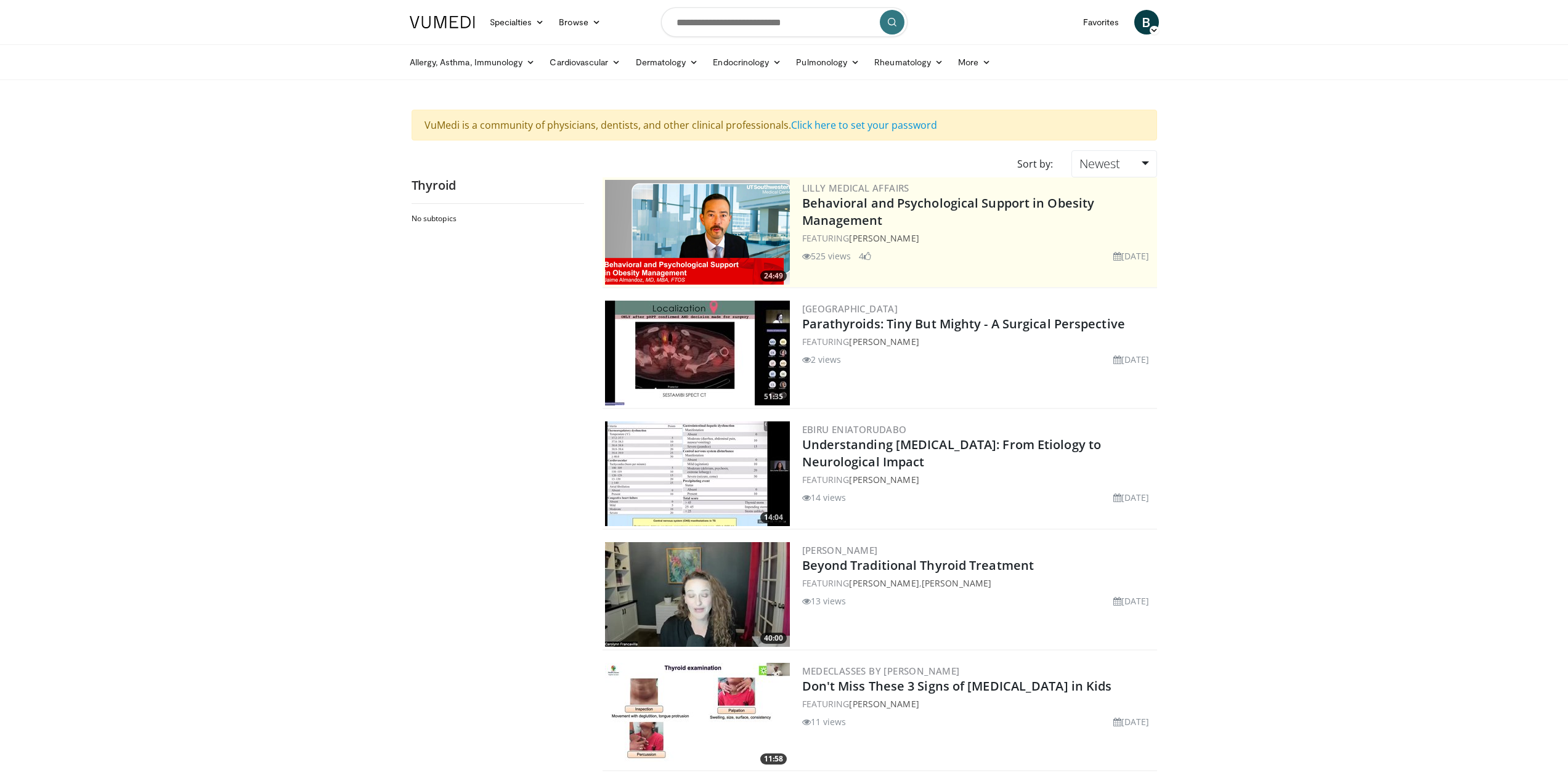
click at [1100, 179] on div "24:49 Lilly Medical Affairs Behavioral and Psychological Support in Obesity Man…" at bounding box center [880, 233] width 555 height 111
click at [1101, 170] on span "Newest" at bounding box center [1100, 163] width 41 height 16
click at [1113, 212] on link "Thumbs Up" at bounding box center [1120, 214] width 97 height 20
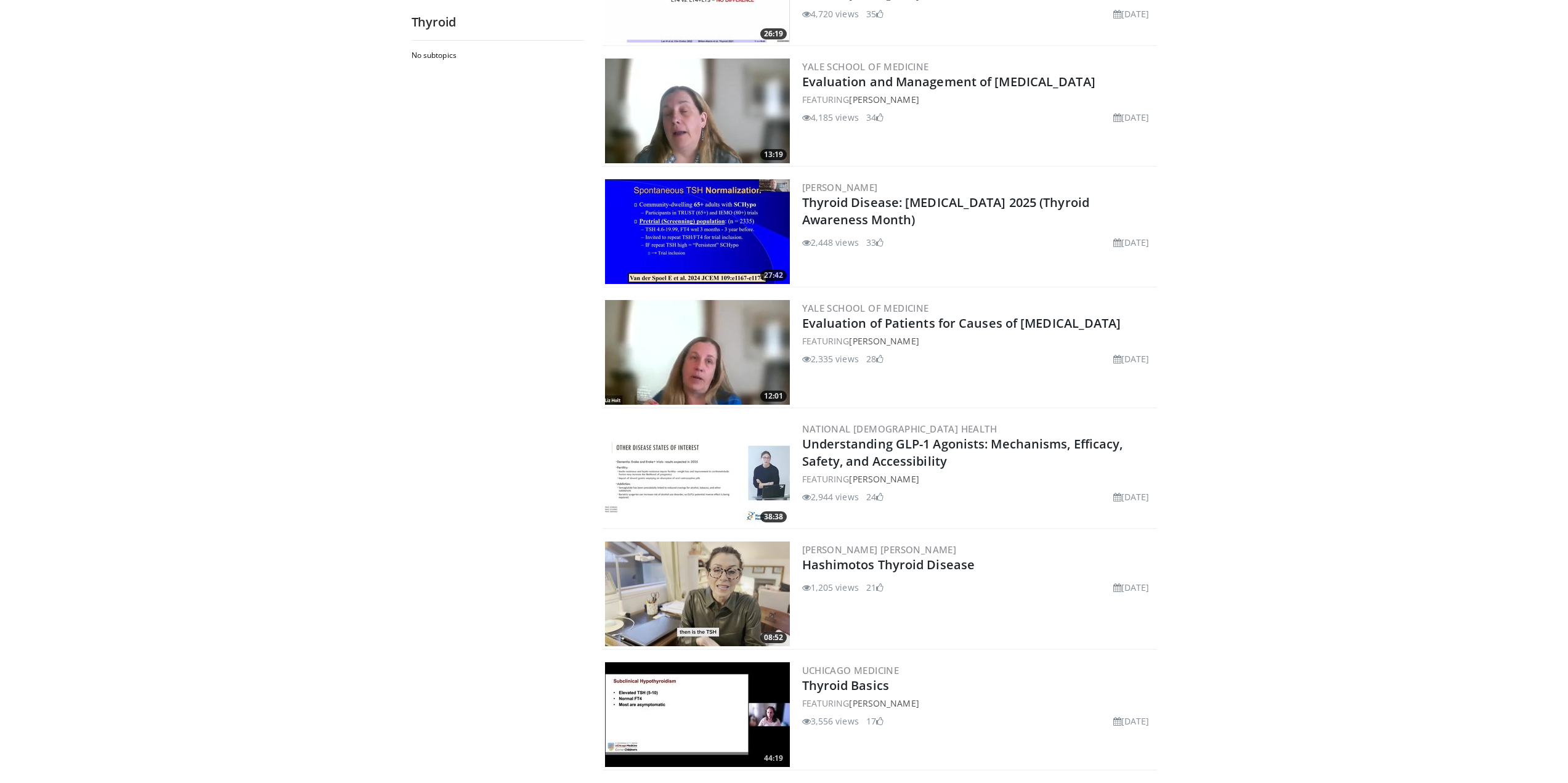
scroll to position [616, 0]
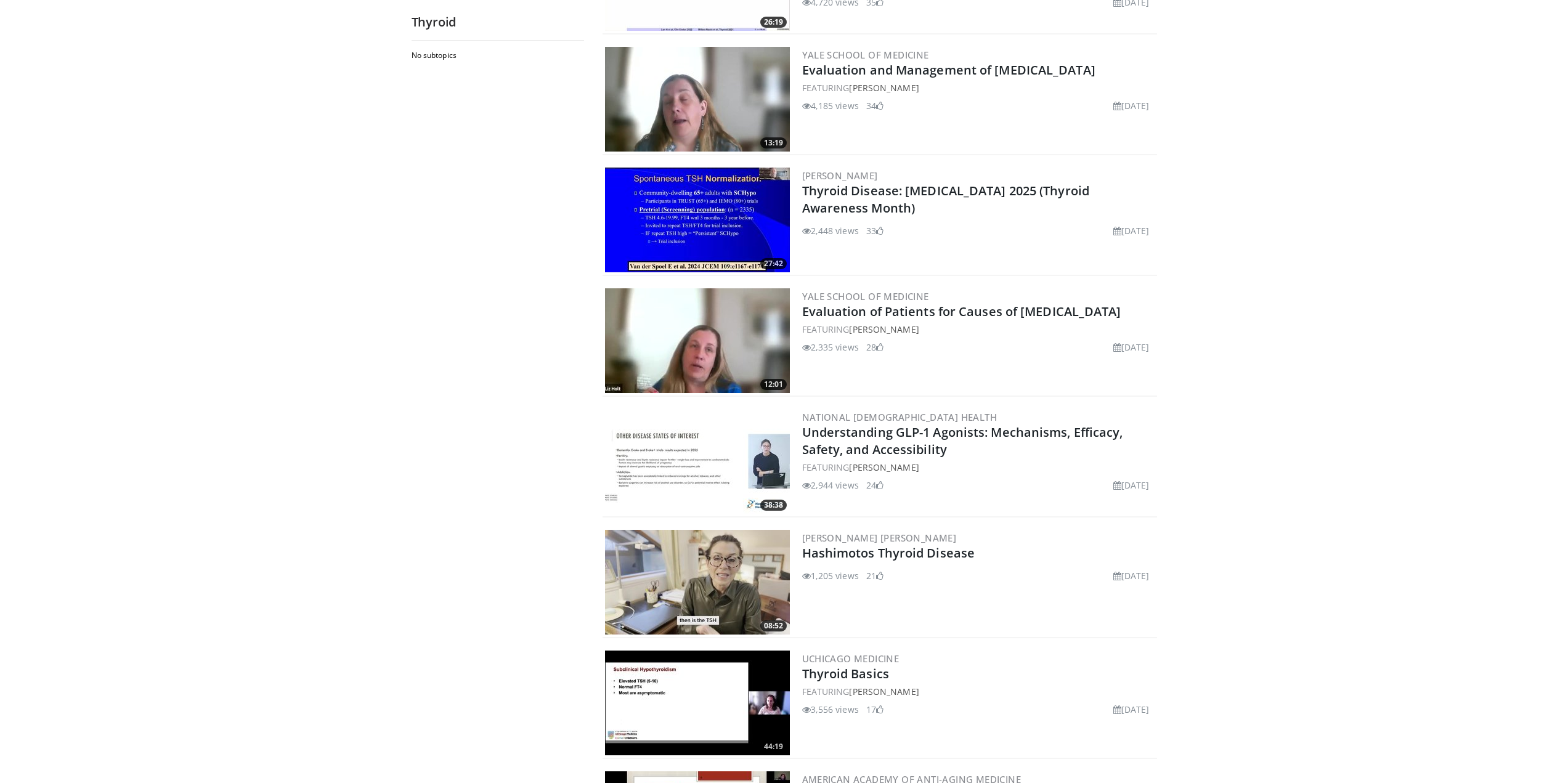
click at [718, 571] on img at bounding box center [698, 582] width 185 height 105
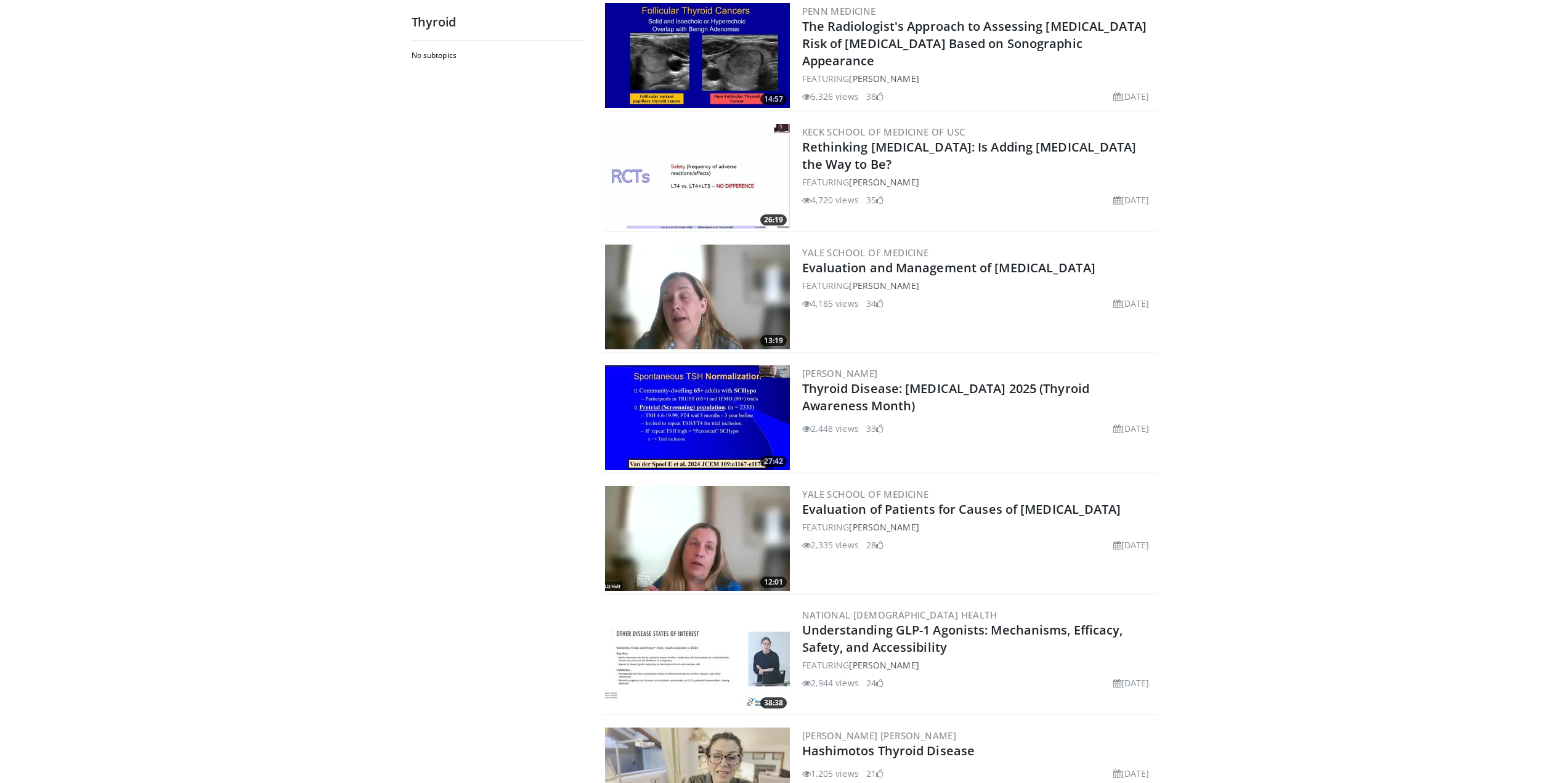
scroll to position [678, 0]
